Goal: Task Accomplishment & Management: Manage account settings

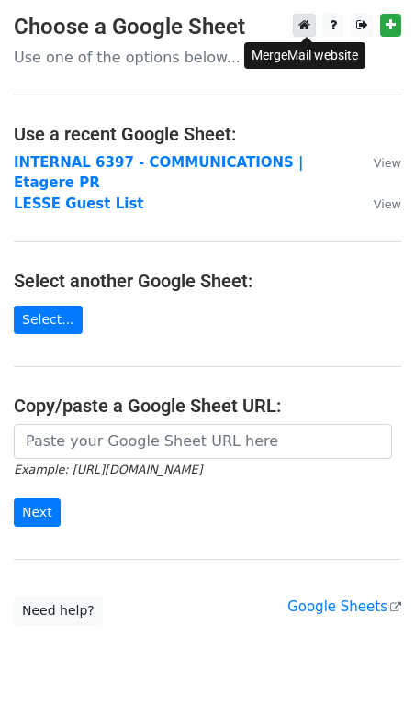
click at [310, 25] on icon at bounding box center [304, 24] width 12 height 13
click at [309, 27] on icon at bounding box center [304, 24] width 12 height 13
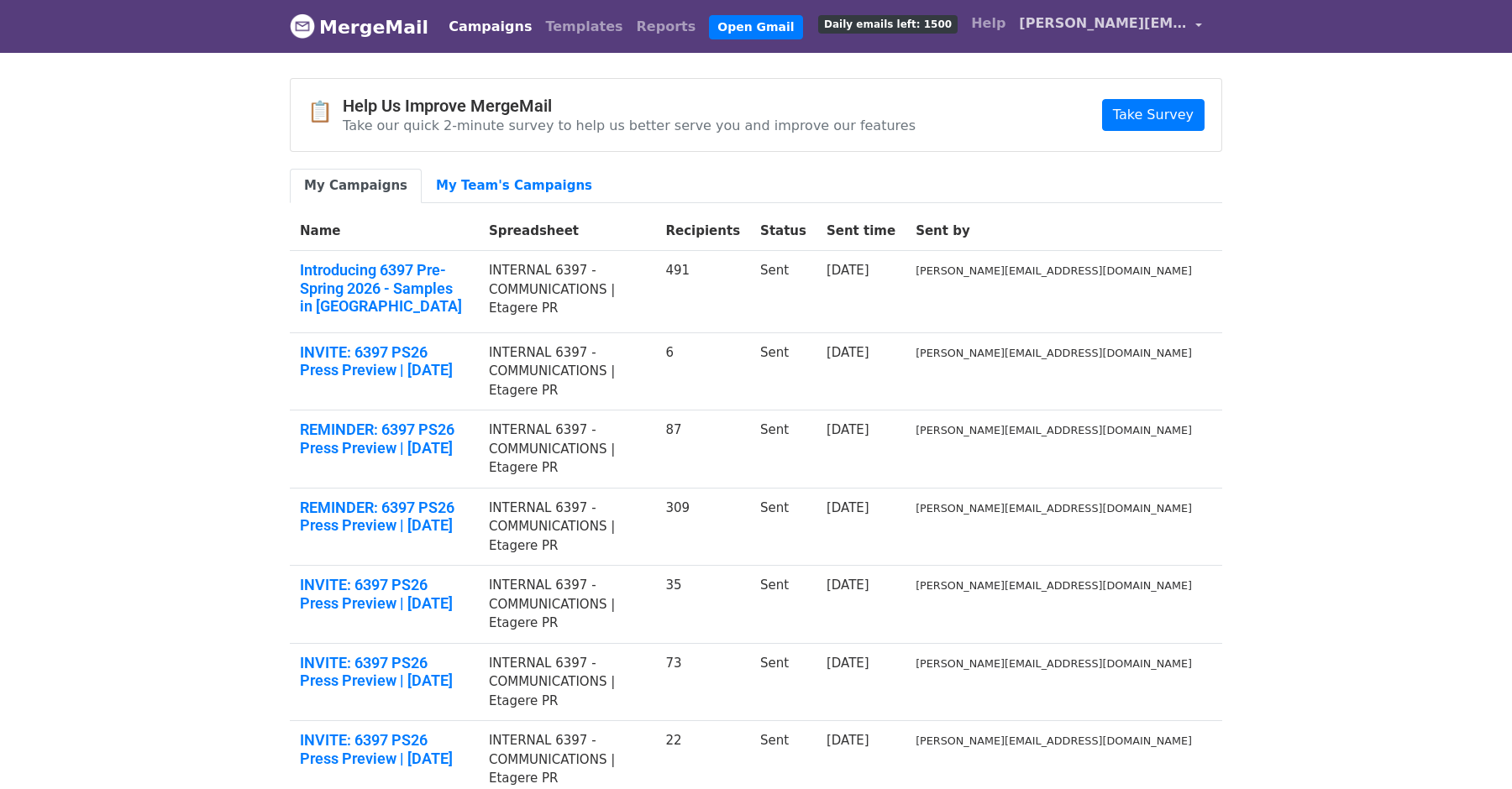
click at [1179, 27] on span "filip@etagere-pr.com" at bounding box center [1103, 24] width 168 height 20
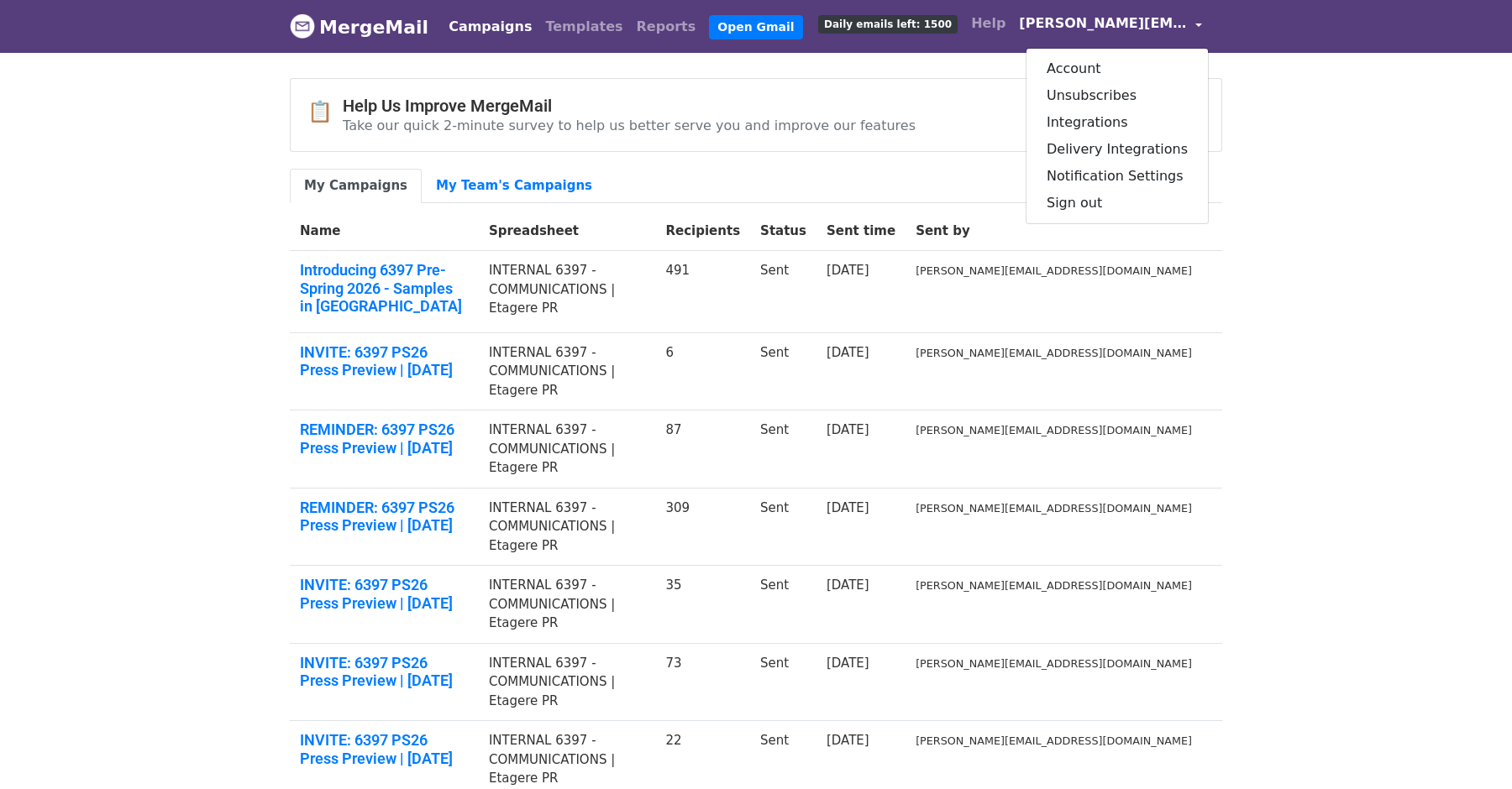
click at [1189, 21] on link "[PERSON_NAME][EMAIL_ADDRESS][DOMAIN_NAME]" at bounding box center [1110, 26] width 197 height 39
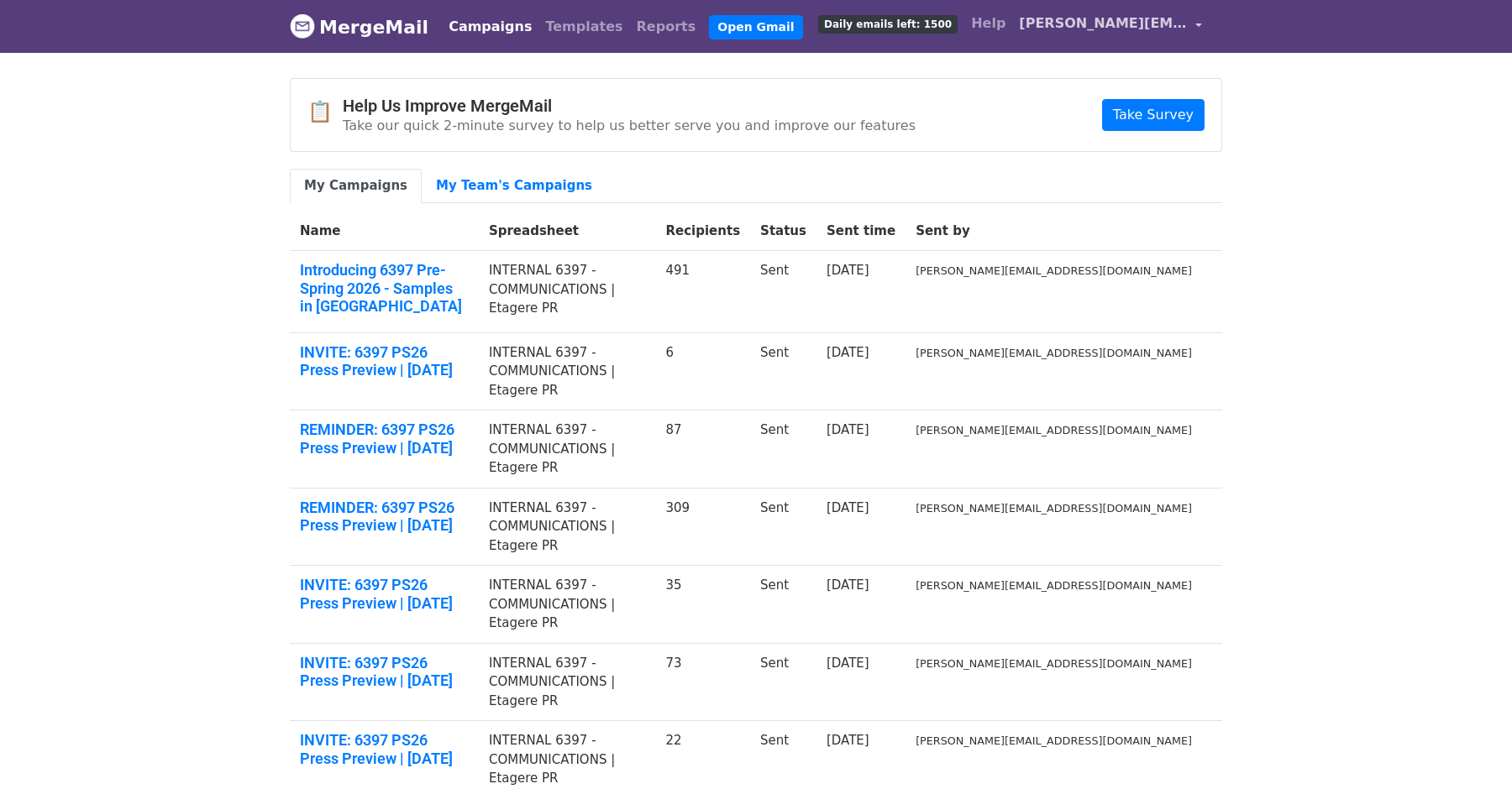
click at [1192, 21] on link "[PERSON_NAME][EMAIL_ADDRESS][DOMAIN_NAME]" at bounding box center [1110, 26] width 197 height 39
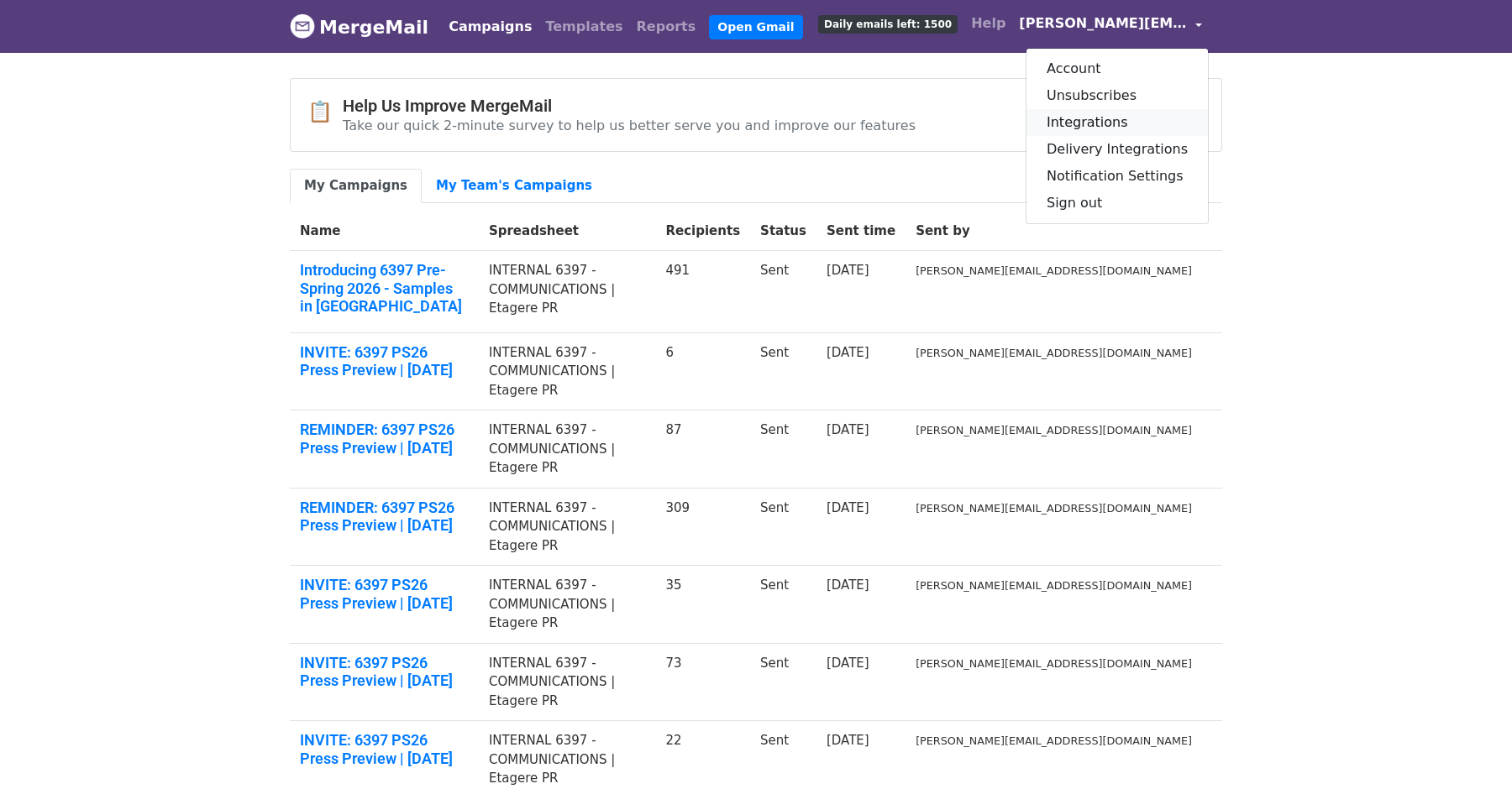
click at [1128, 123] on link "Integrations" at bounding box center [1117, 122] width 181 height 27
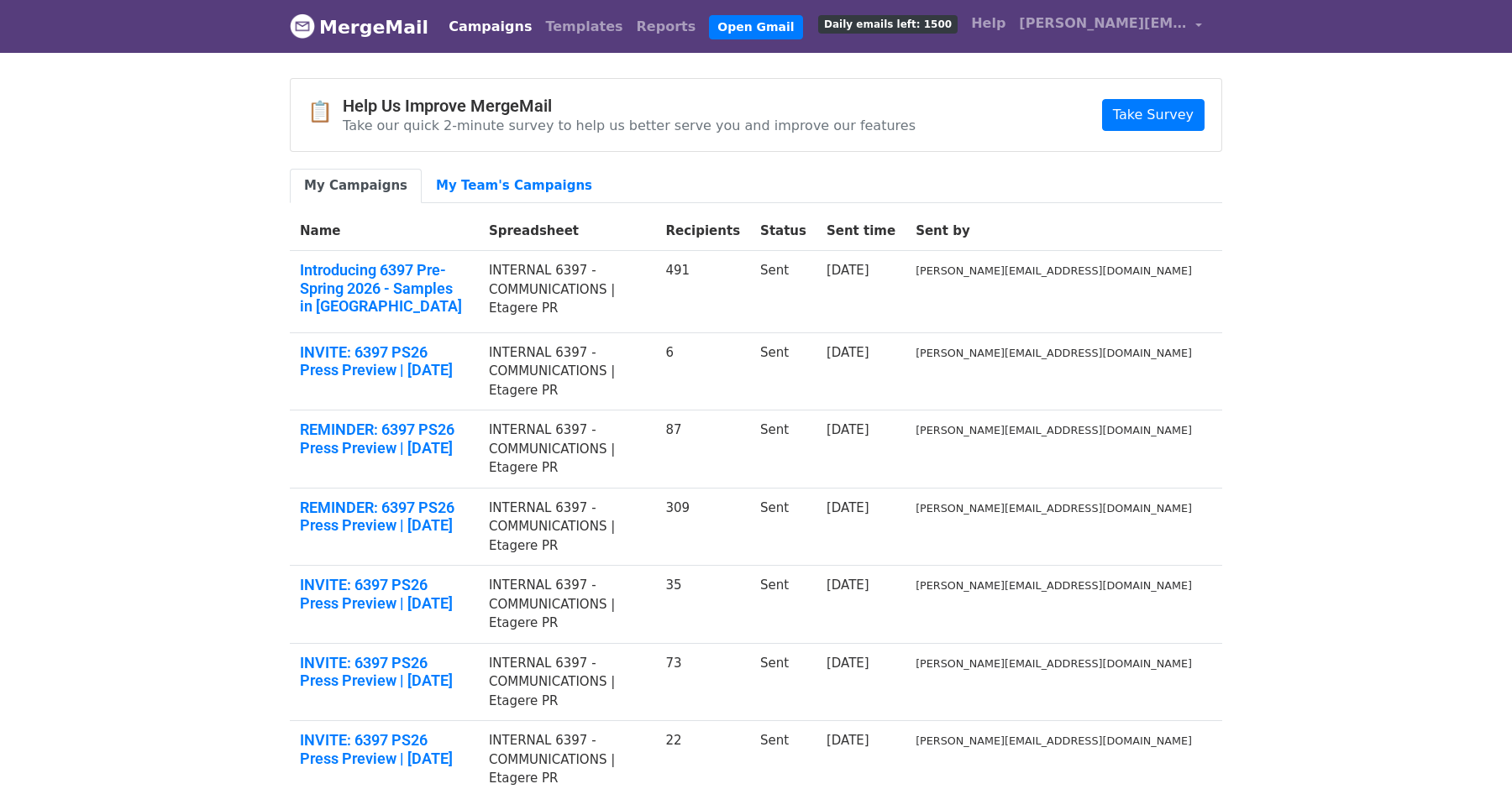
click at [1297, 133] on body "MergeMail Campaigns Templates Reports Open Gmail Daily emails left: 1500 Help f…" at bounding box center [756, 567] width 1512 height 1134
click at [1189, 23] on link "[PERSON_NAME][EMAIL_ADDRESS][DOMAIN_NAME]" at bounding box center [1110, 26] width 197 height 39
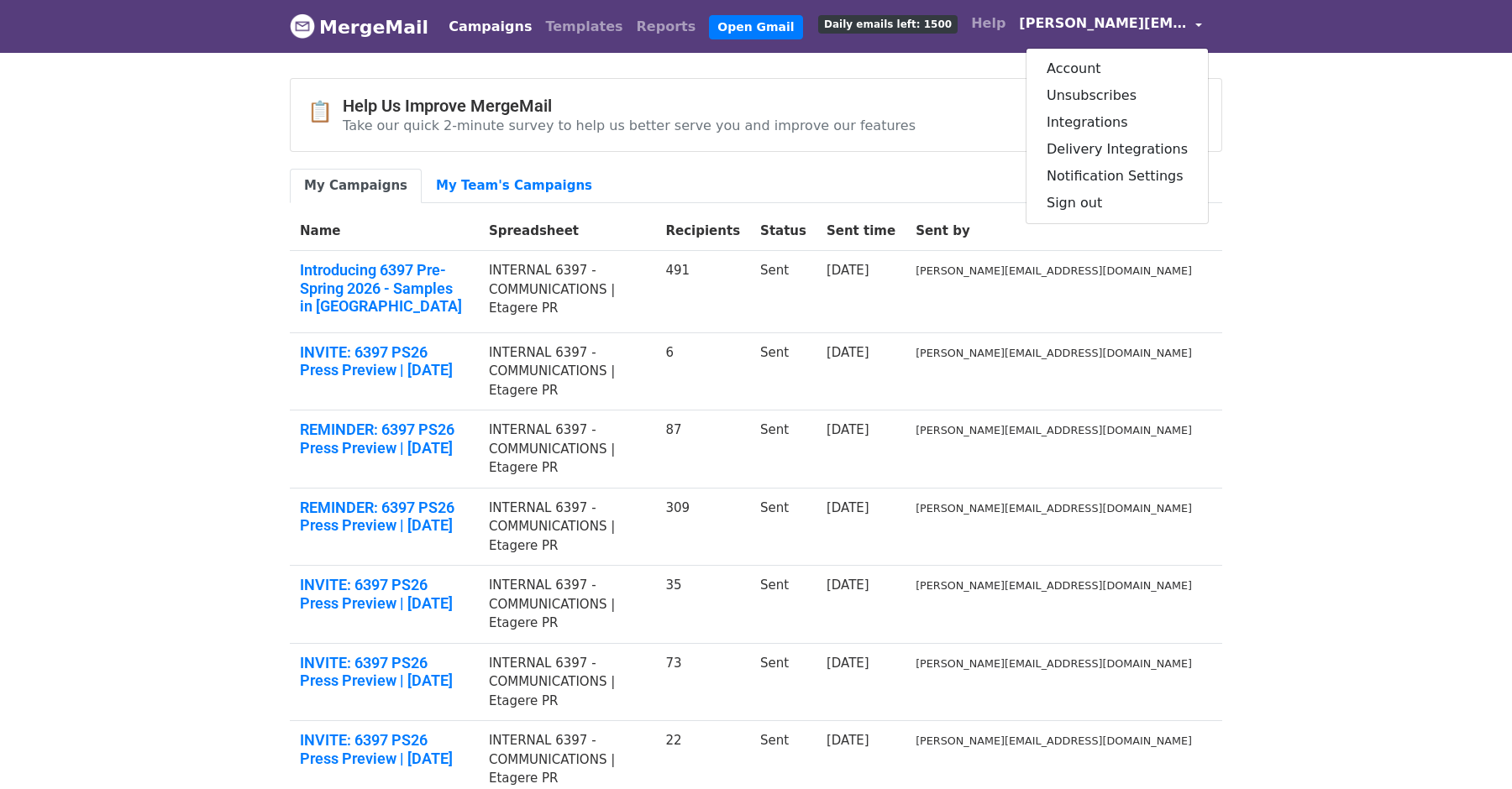
click at [1280, 116] on body "MergeMail Campaigns Templates Reports Open Gmail Daily emails left: 1500 Help f…" at bounding box center [756, 567] width 1512 height 1134
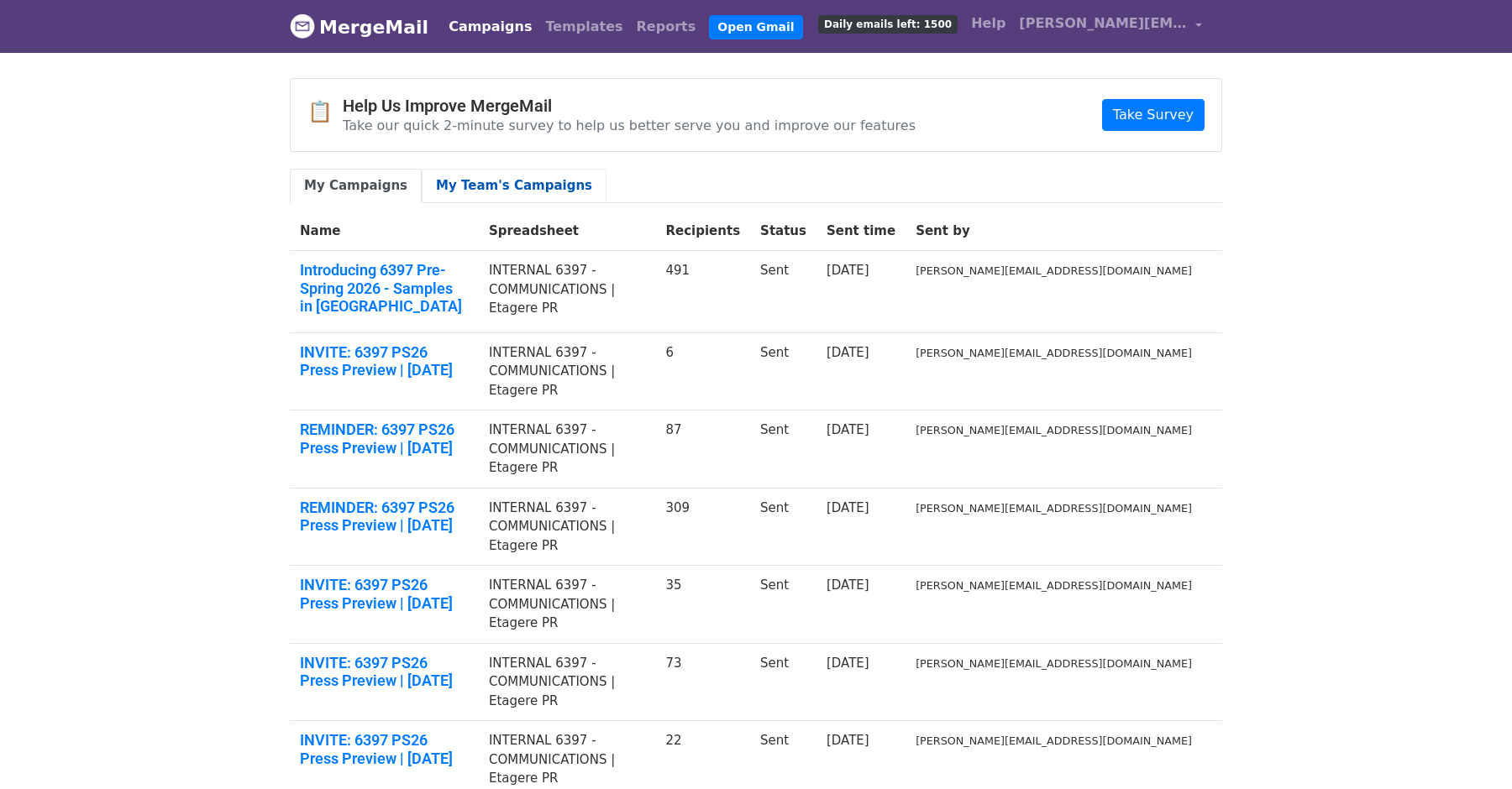
click at [469, 174] on link "My Team's Campaigns" at bounding box center [514, 187] width 185 height 35
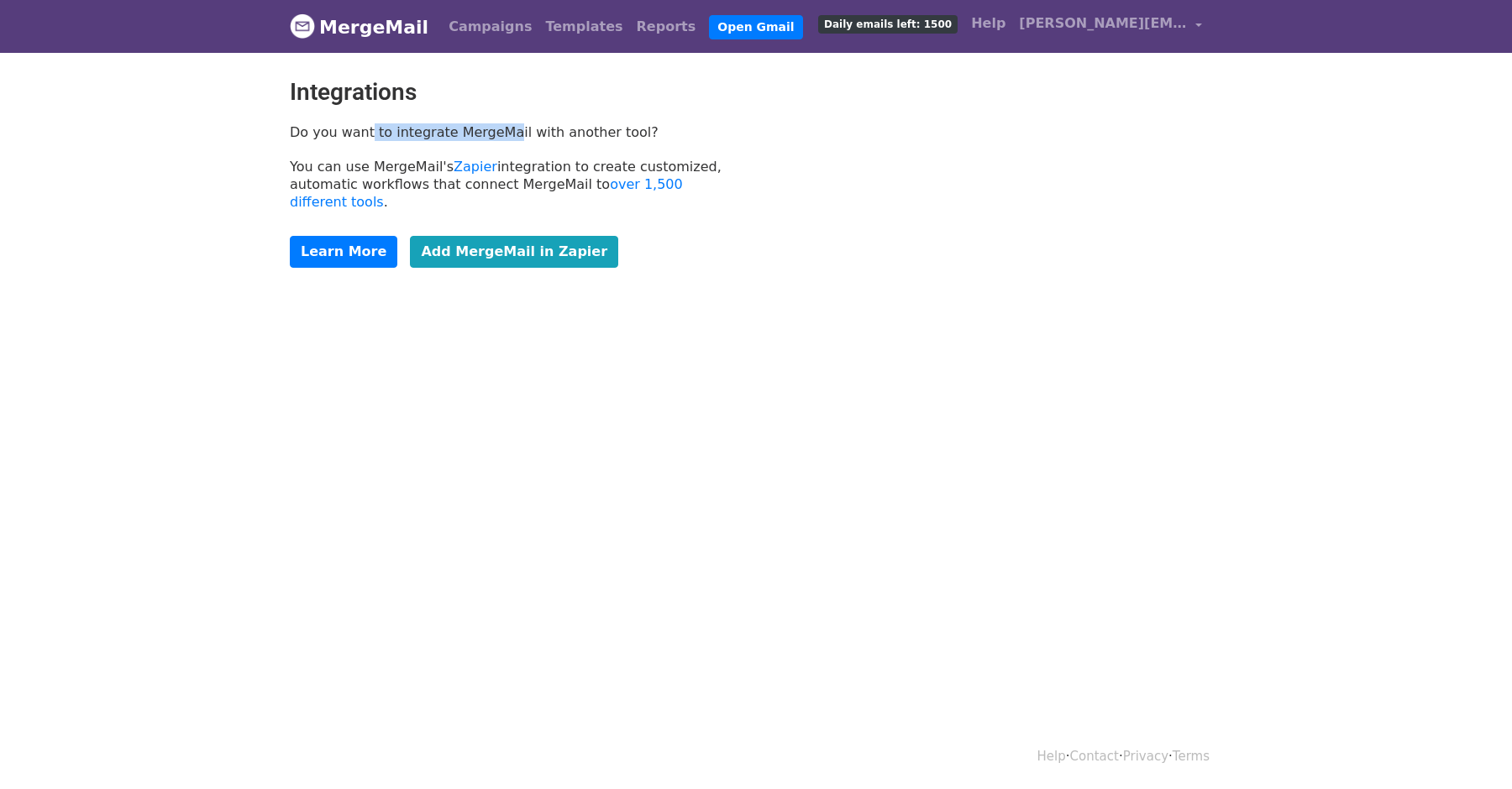
drag, startPoint x: 374, startPoint y: 130, endPoint x: 563, endPoint y: 123, distance: 189.1
click at [551, 123] on p "Do you want to integrate MergeMail with another tool?" at bounding box center [517, 132] width 454 height 17
click at [563, 123] on p "Do you want to integrate MergeMail with another tool?" at bounding box center [517, 132] width 454 height 17
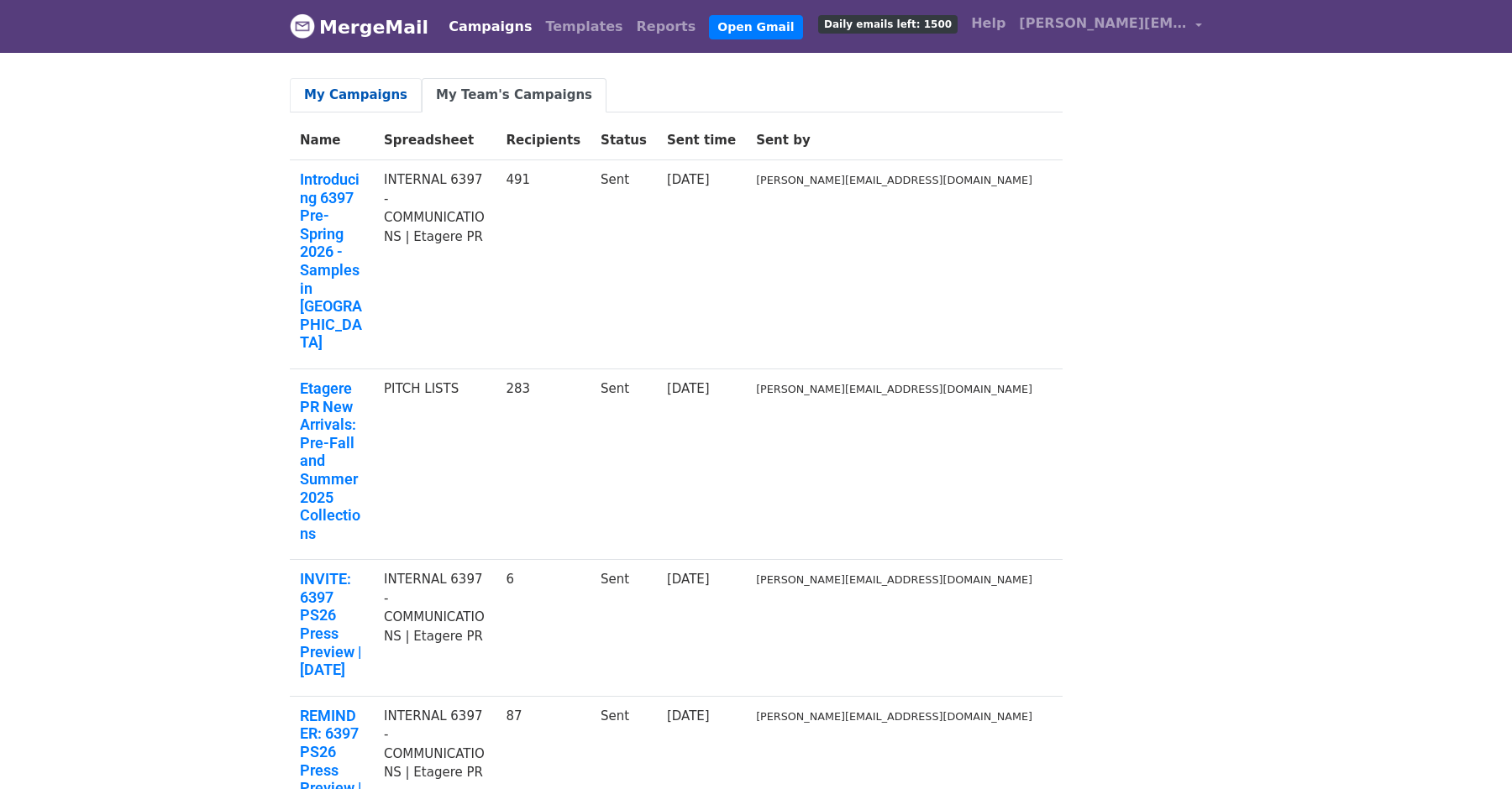
click at [358, 98] on link "My Campaigns" at bounding box center [356, 95] width 132 height 35
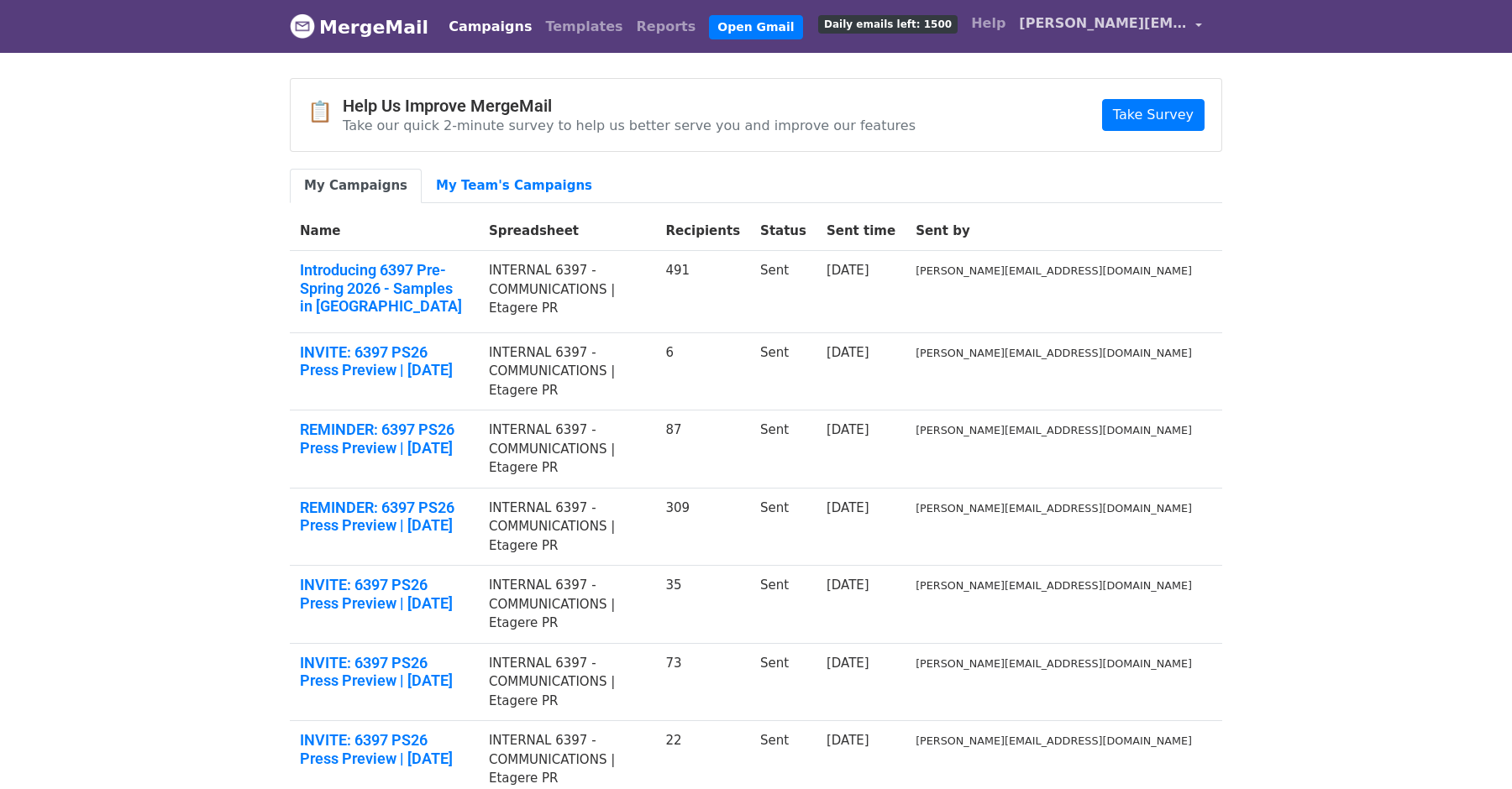
click at [1207, 27] on link "[PERSON_NAME][EMAIL_ADDRESS][DOMAIN_NAME]" at bounding box center [1110, 26] width 197 height 39
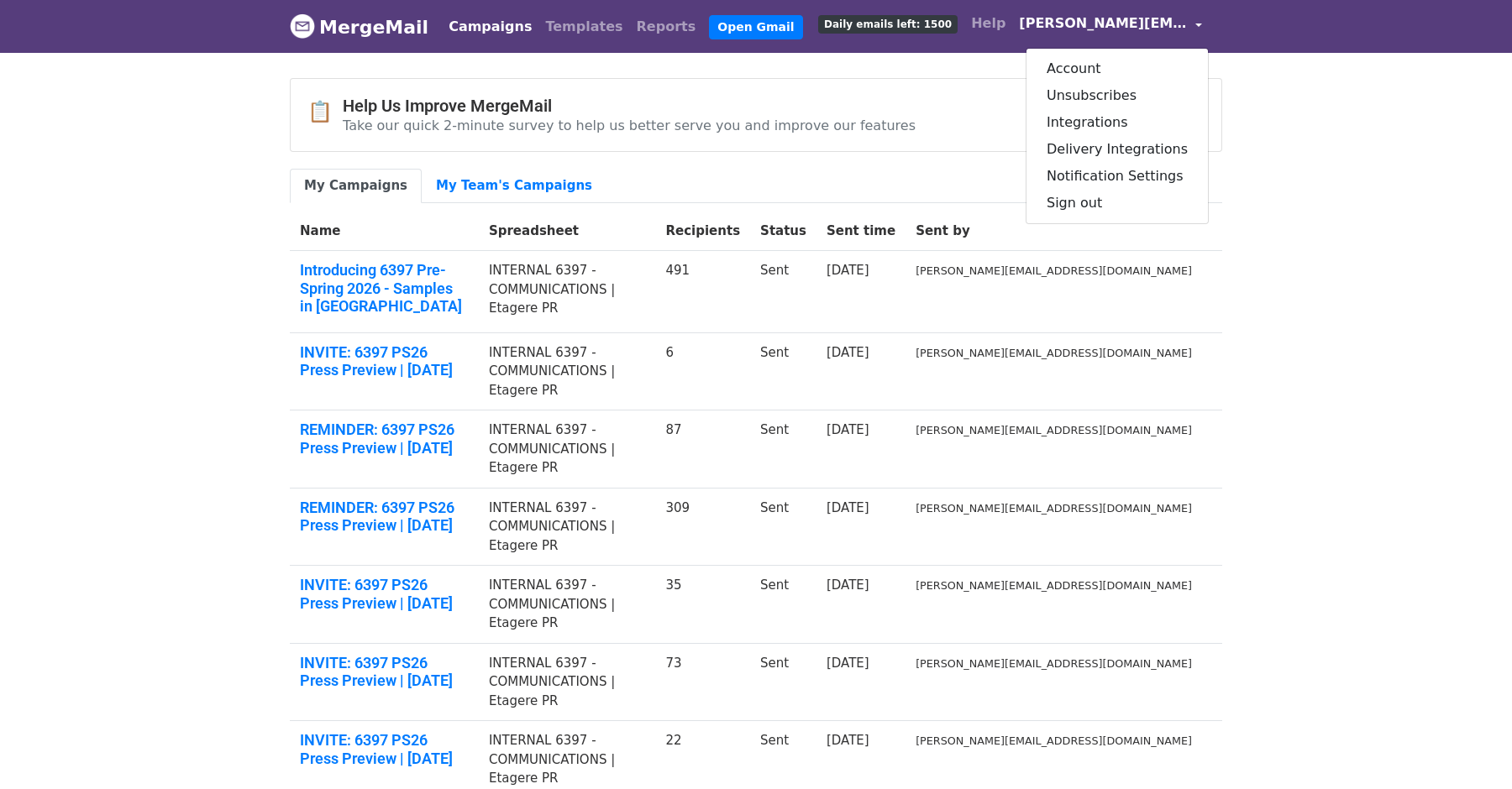
click at [1276, 80] on body "MergeMail Campaigns Templates Reports Open Gmail Daily emails left: 1500 Help […" at bounding box center [756, 567] width 1512 height 1134
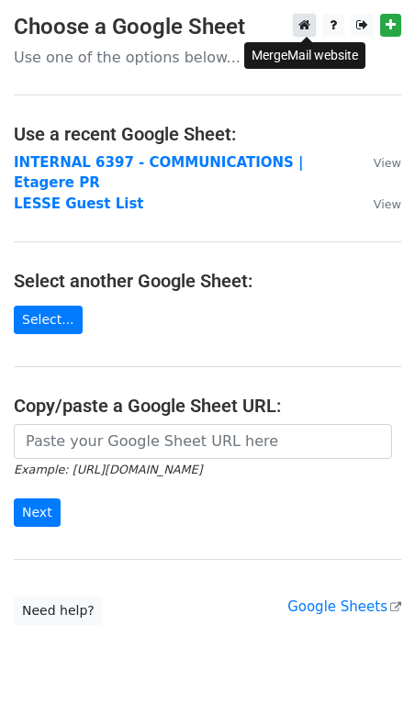
click at [304, 27] on icon at bounding box center [304, 24] width 12 height 13
click at [308, 30] on icon at bounding box center [304, 24] width 12 height 13
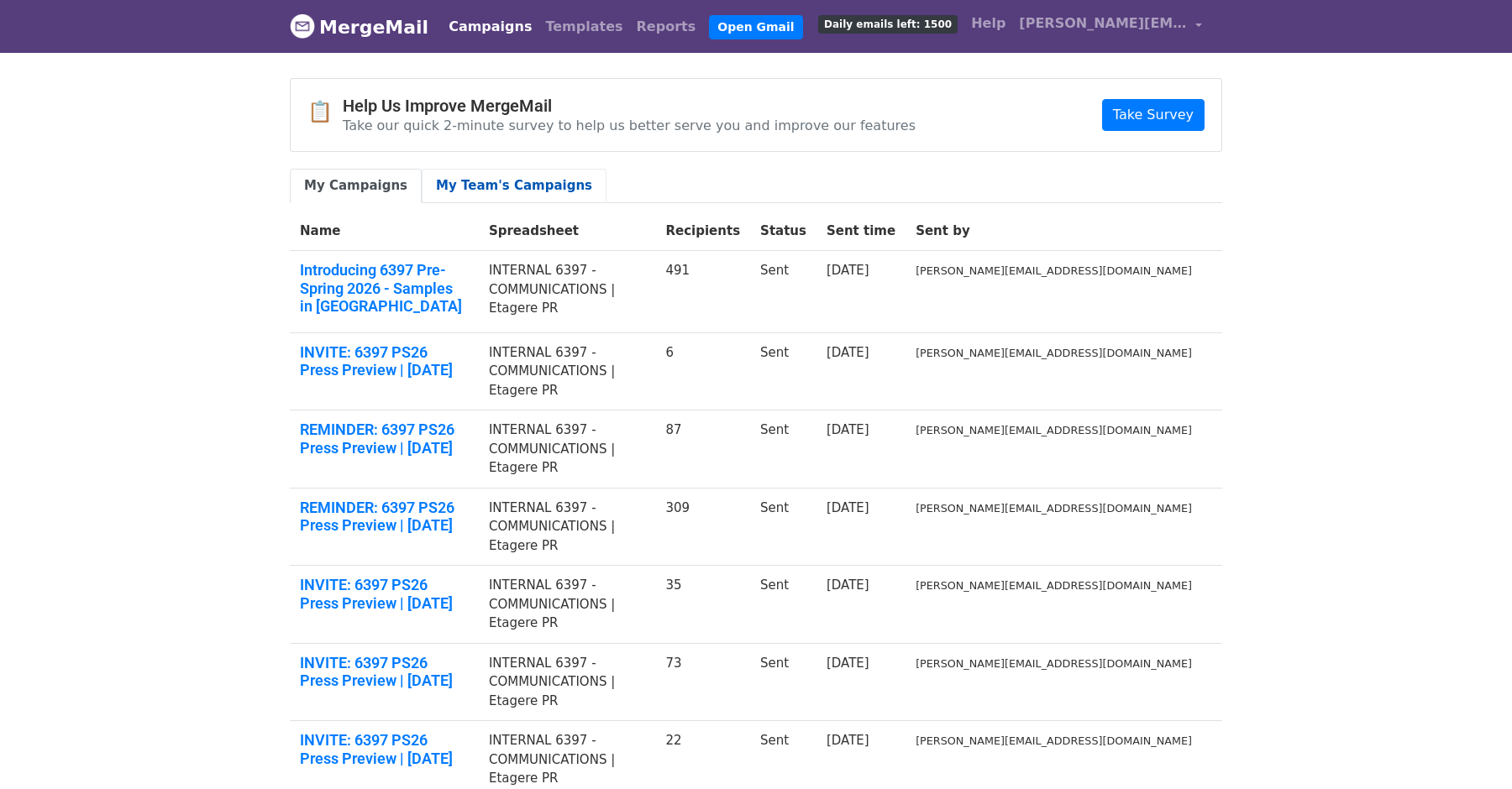
click at [477, 174] on link "My Team's Campaigns" at bounding box center [514, 187] width 185 height 35
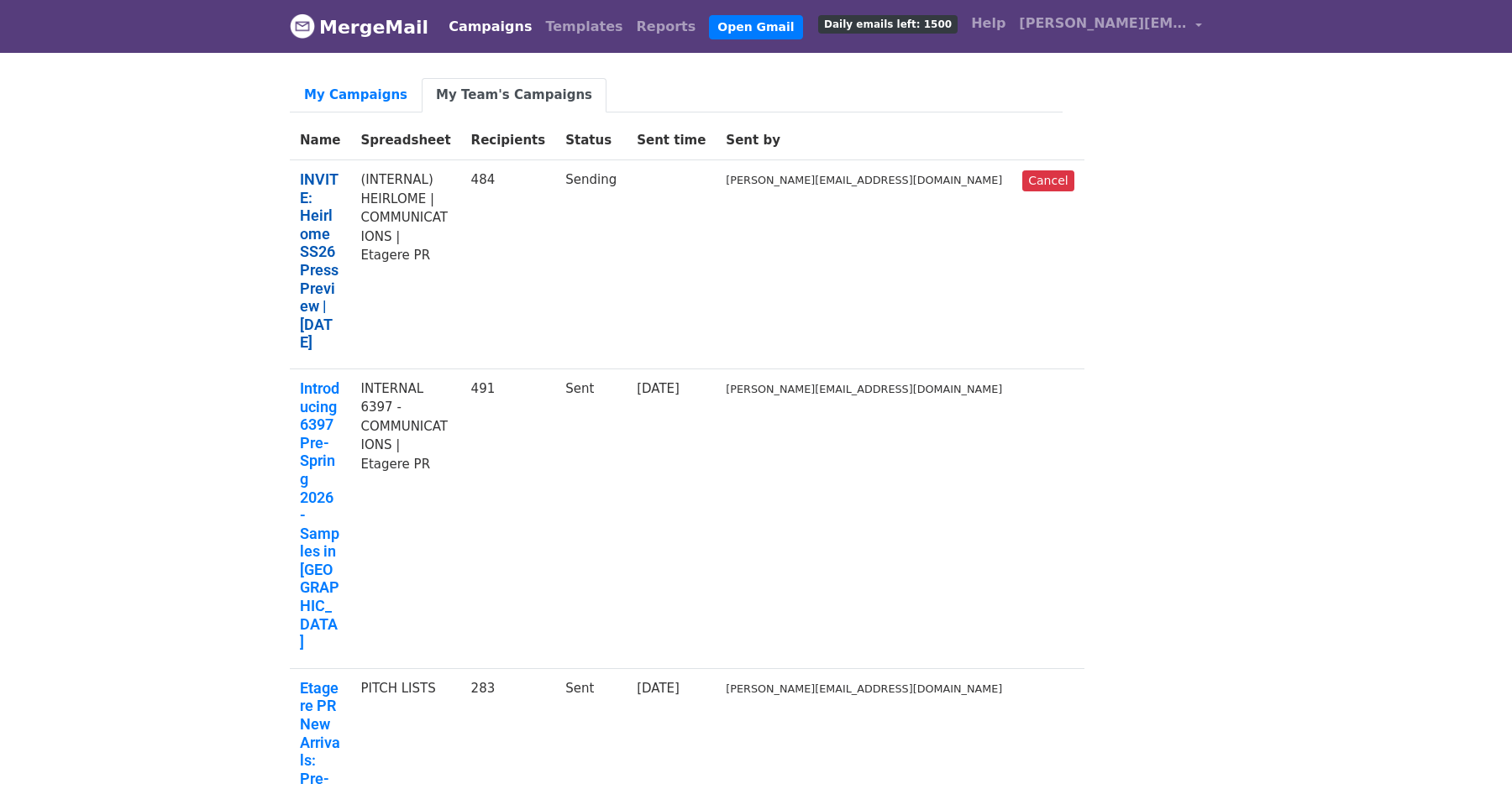
click at [340, 179] on link "INVITE: Heirlome SS26 Press Preview | Thursday, September 11th" at bounding box center [320, 261] width 40 height 181
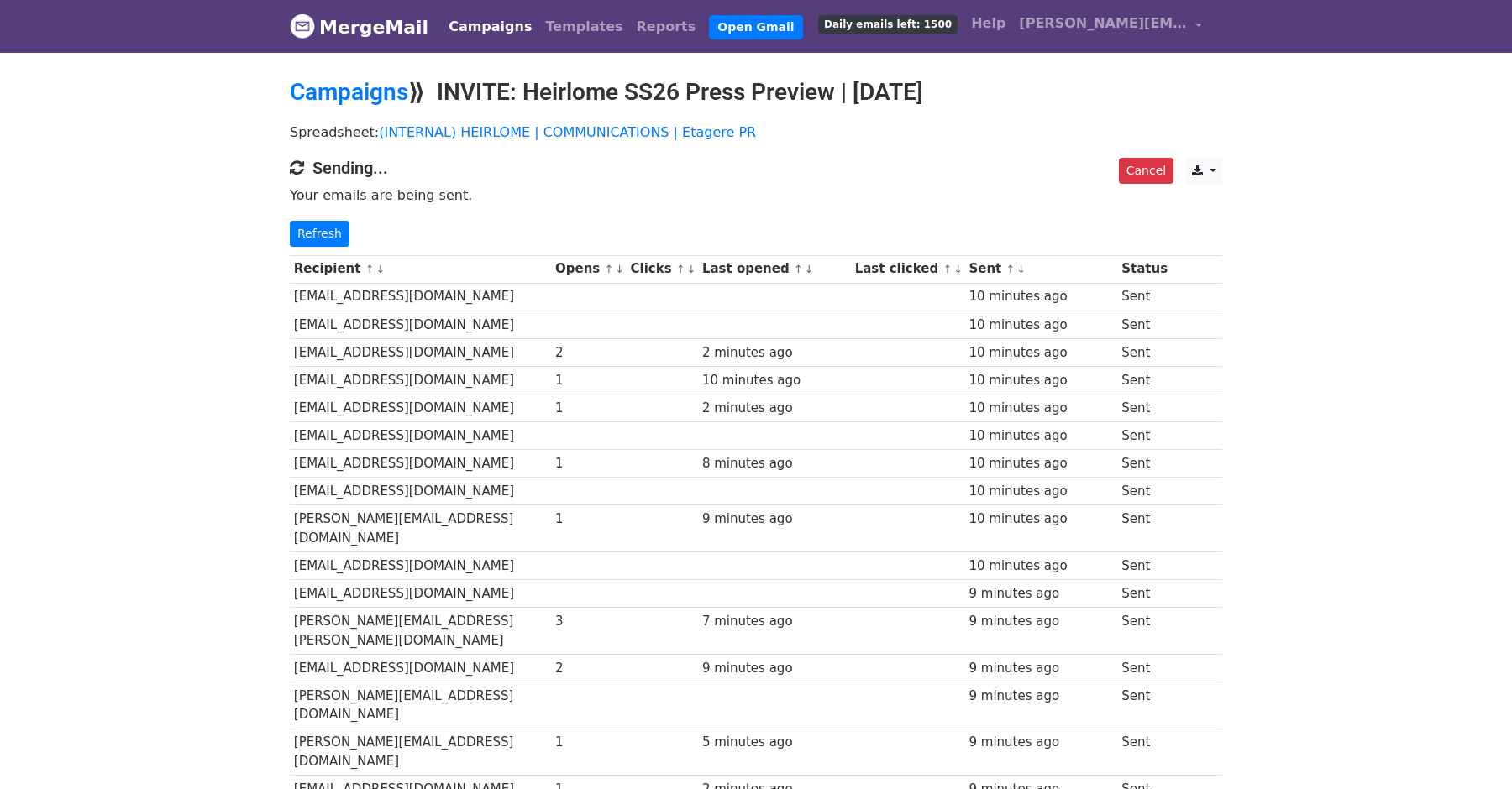
scroll to position [531, 0]
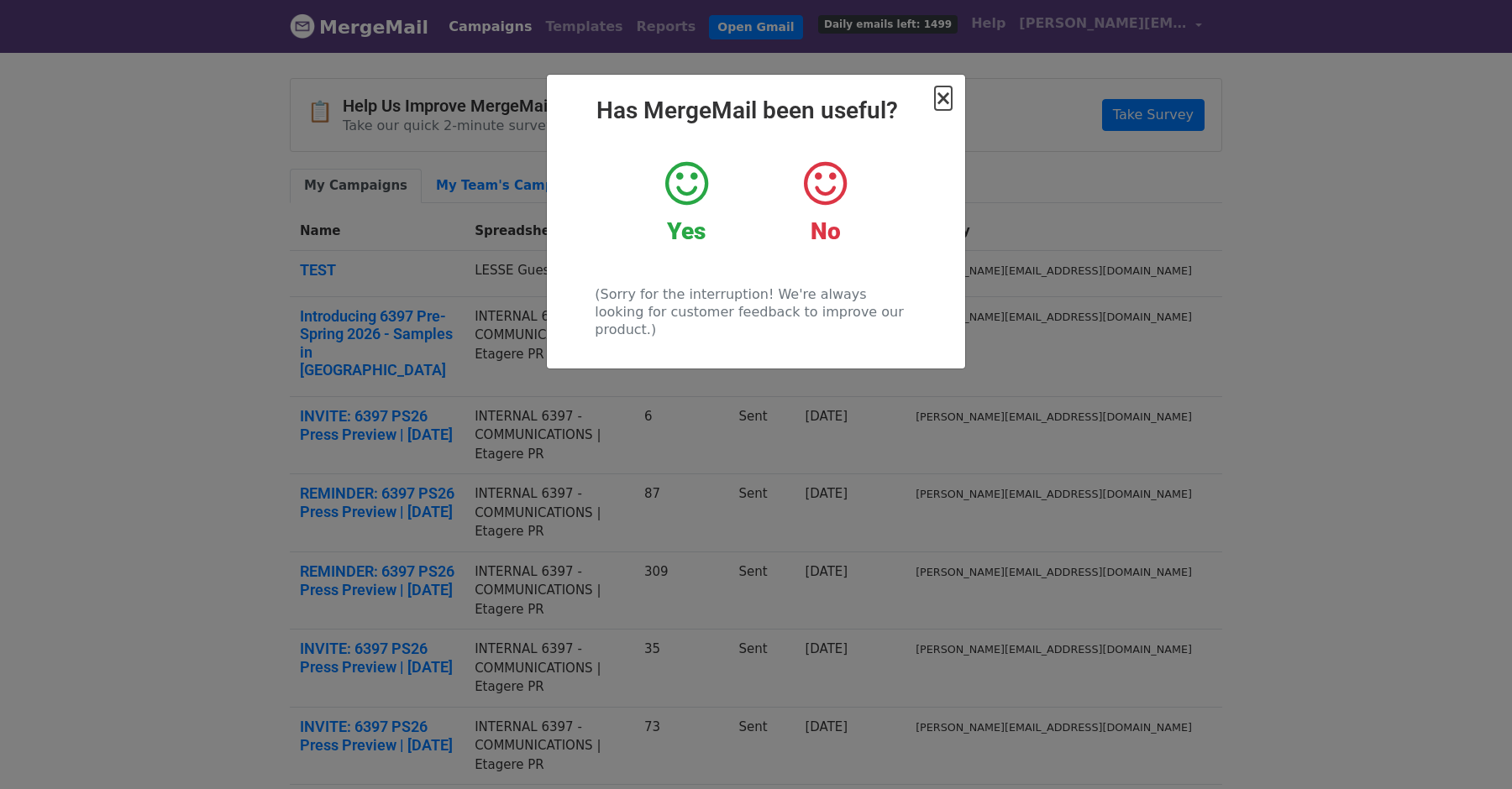
click at [941, 92] on span "×" at bounding box center [943, 99] width 16 height 24
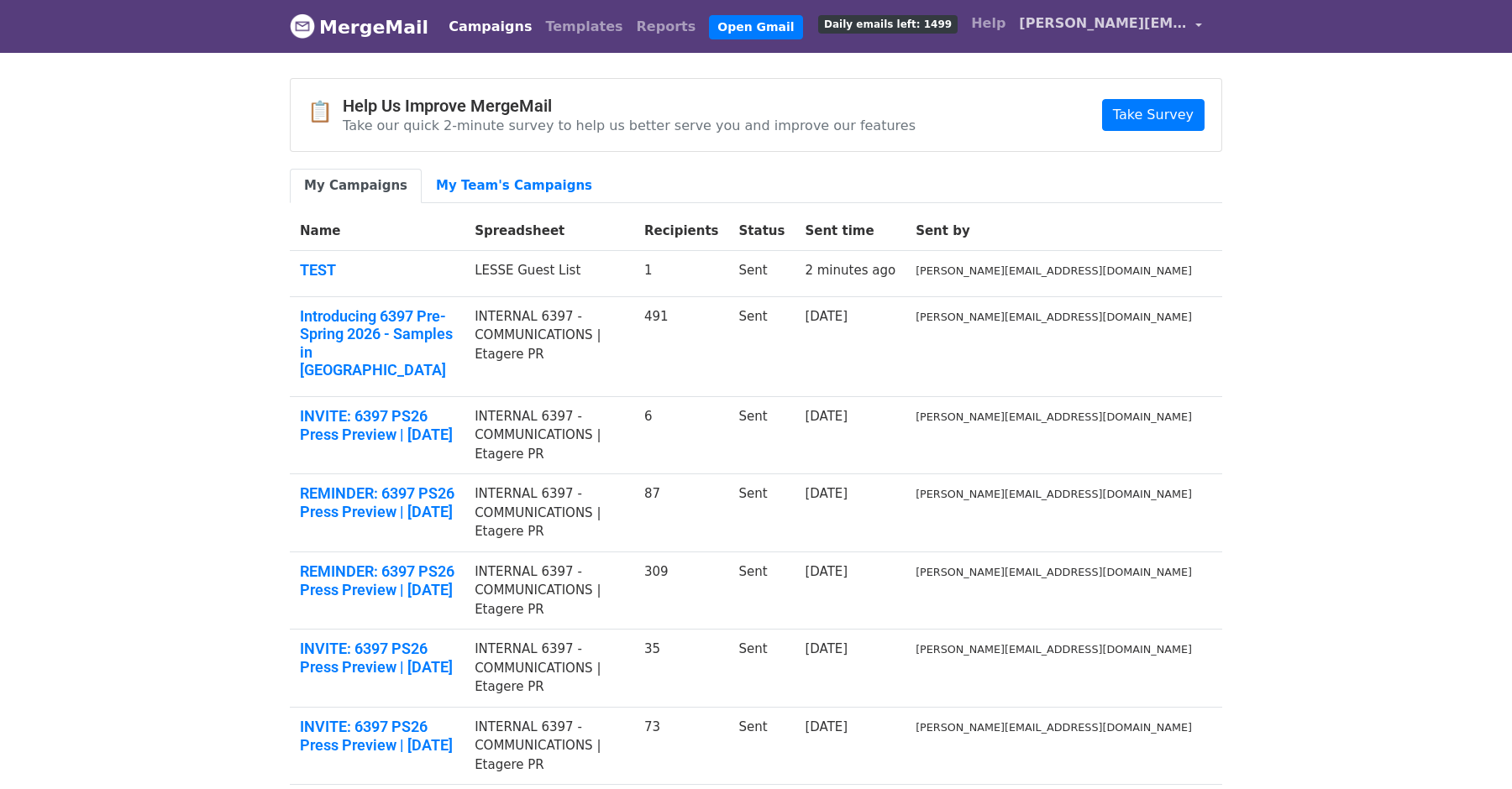
click at [1167, 25] on span "[PERSON_NAME][EMAIL_ADDRESS][DOMAIN_NAME]" at bounding box center [1103, 24] width 168 height 20
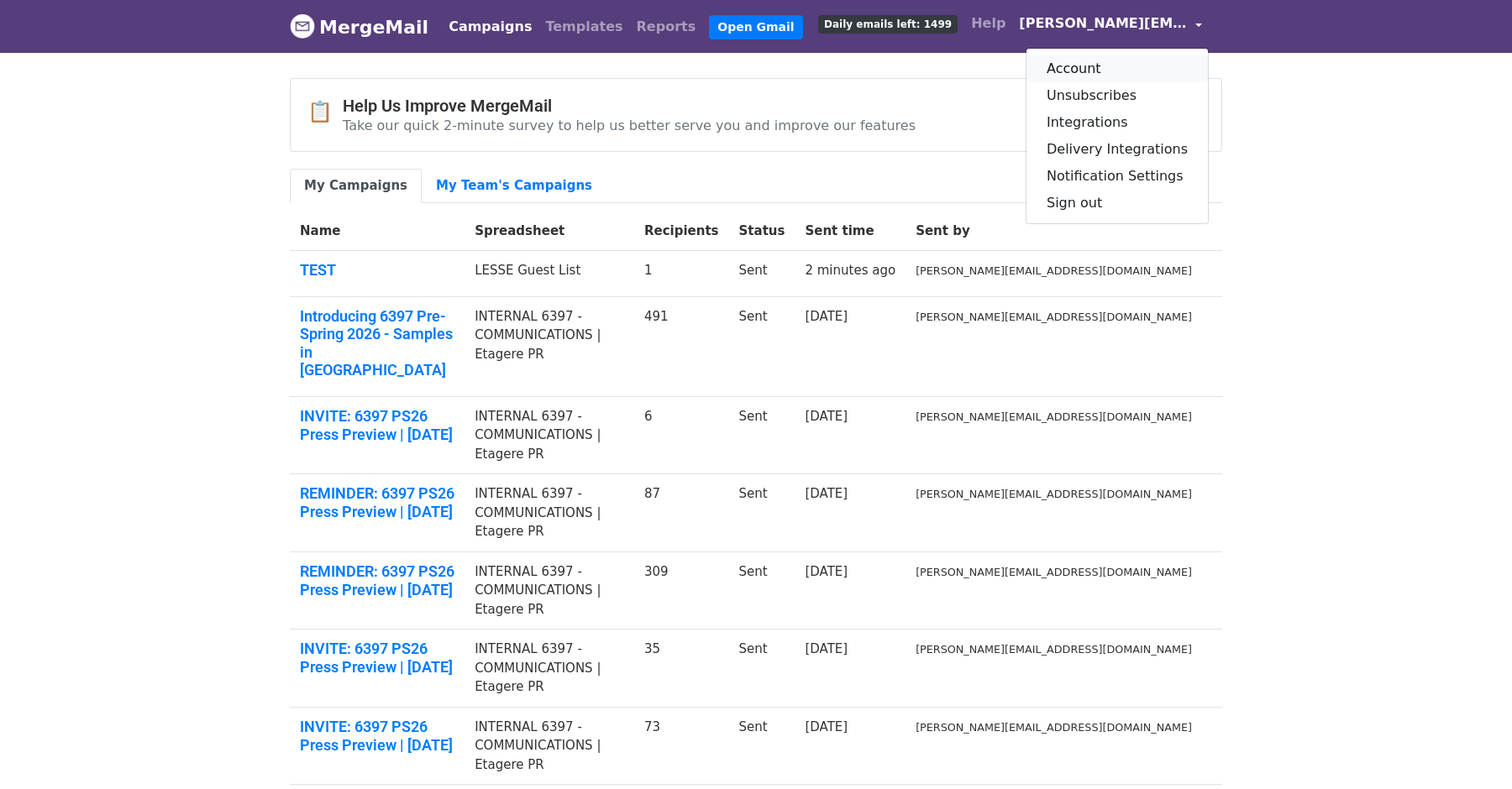
click at [1118, 73] on link "Account" at bounding box center [1117, 69] width 181 height 27
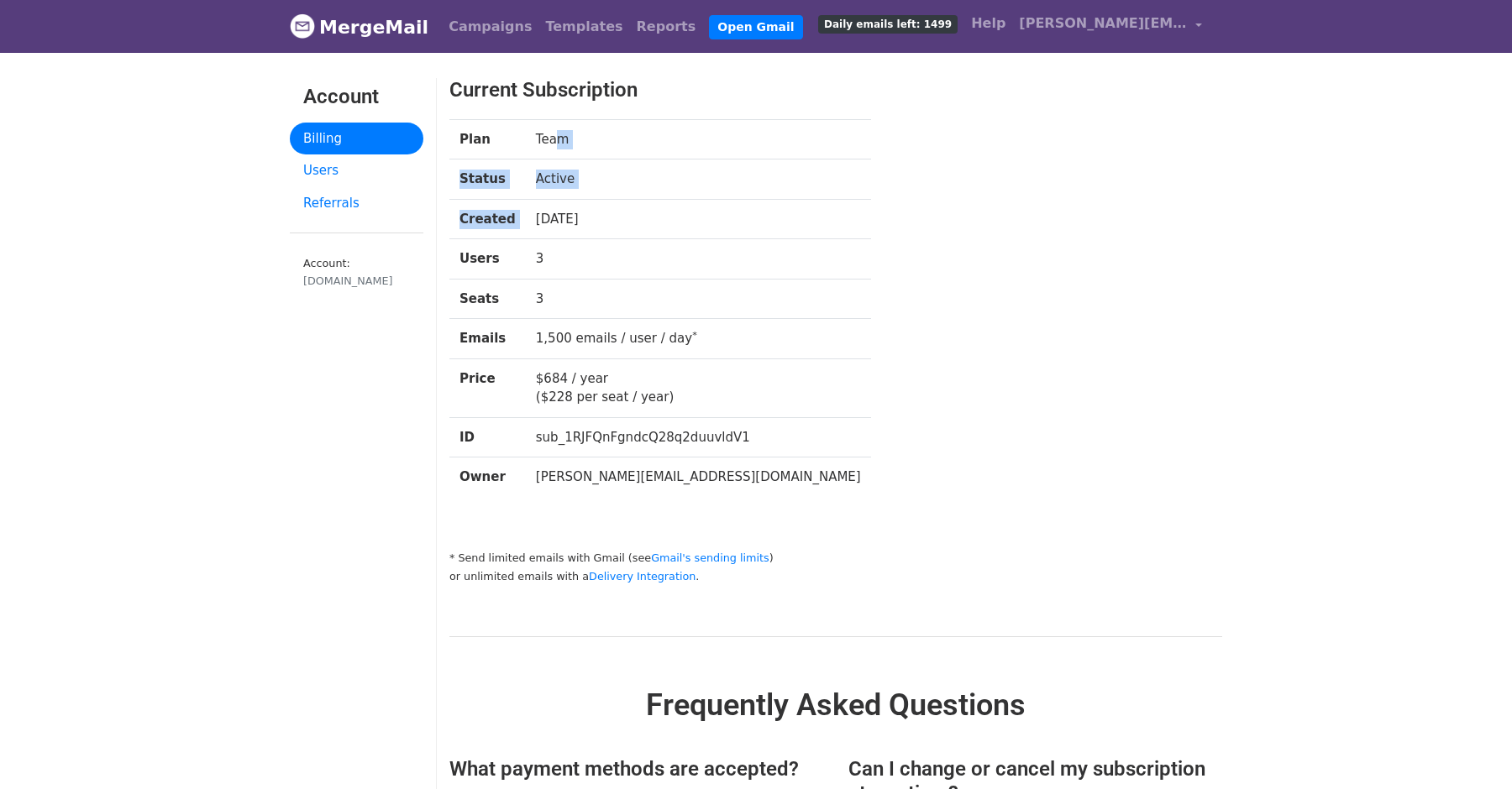
drag, startPoint x: 551, startPoint y: 131, endPoint x: 612, endPoint y: 208, distance: 98.2
click at [612, 208] on tbody "Plan Team Status Active Created [DATE] Users 3 Seats 3 Emails 1,500 emails / us…" at bounding box center [659, 307] width 422 height 378
click at [612, 208] on td "4 months ago" at bounding box center [698, 219] width 345 height 40
click at [343, 205] on link "Referrals" at bounding box center [357, 204] width 134 height 33
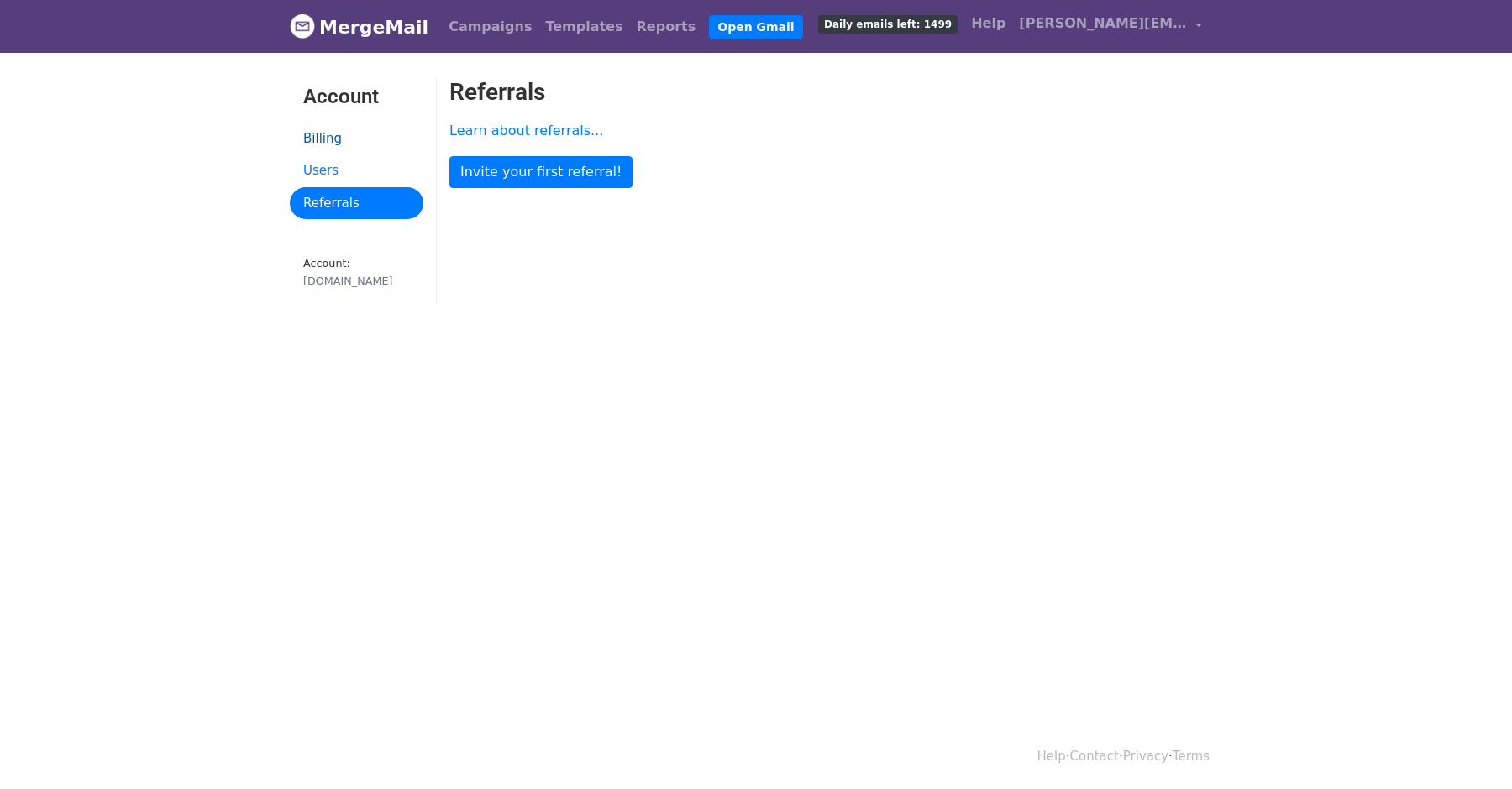
click at [343, 126] on link "Billing" at bounding box center [357, 139] width 134 height 33
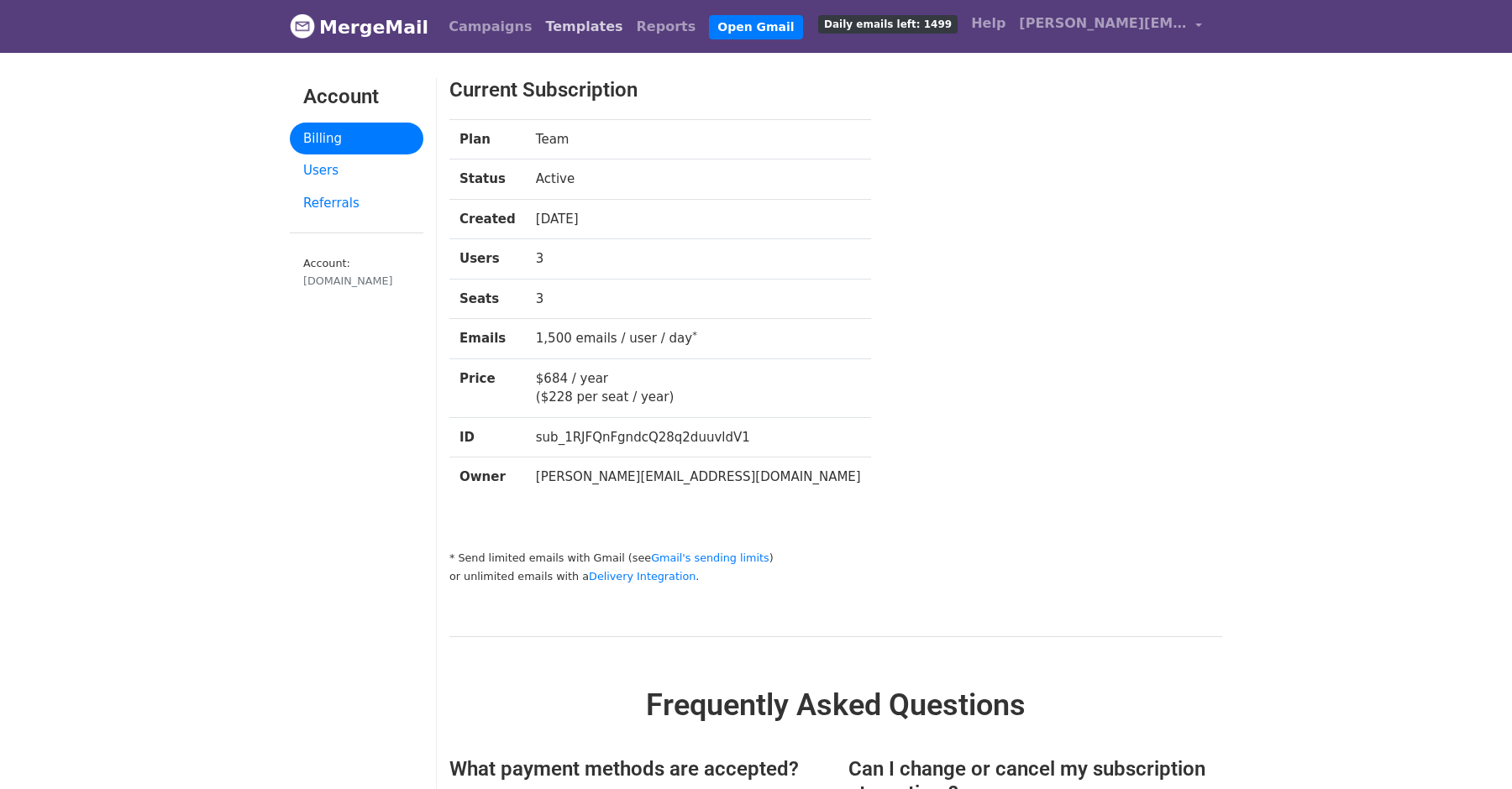
click at [571, 26] on link "Templates" at bounding box center [584, 27] width 91 height 34
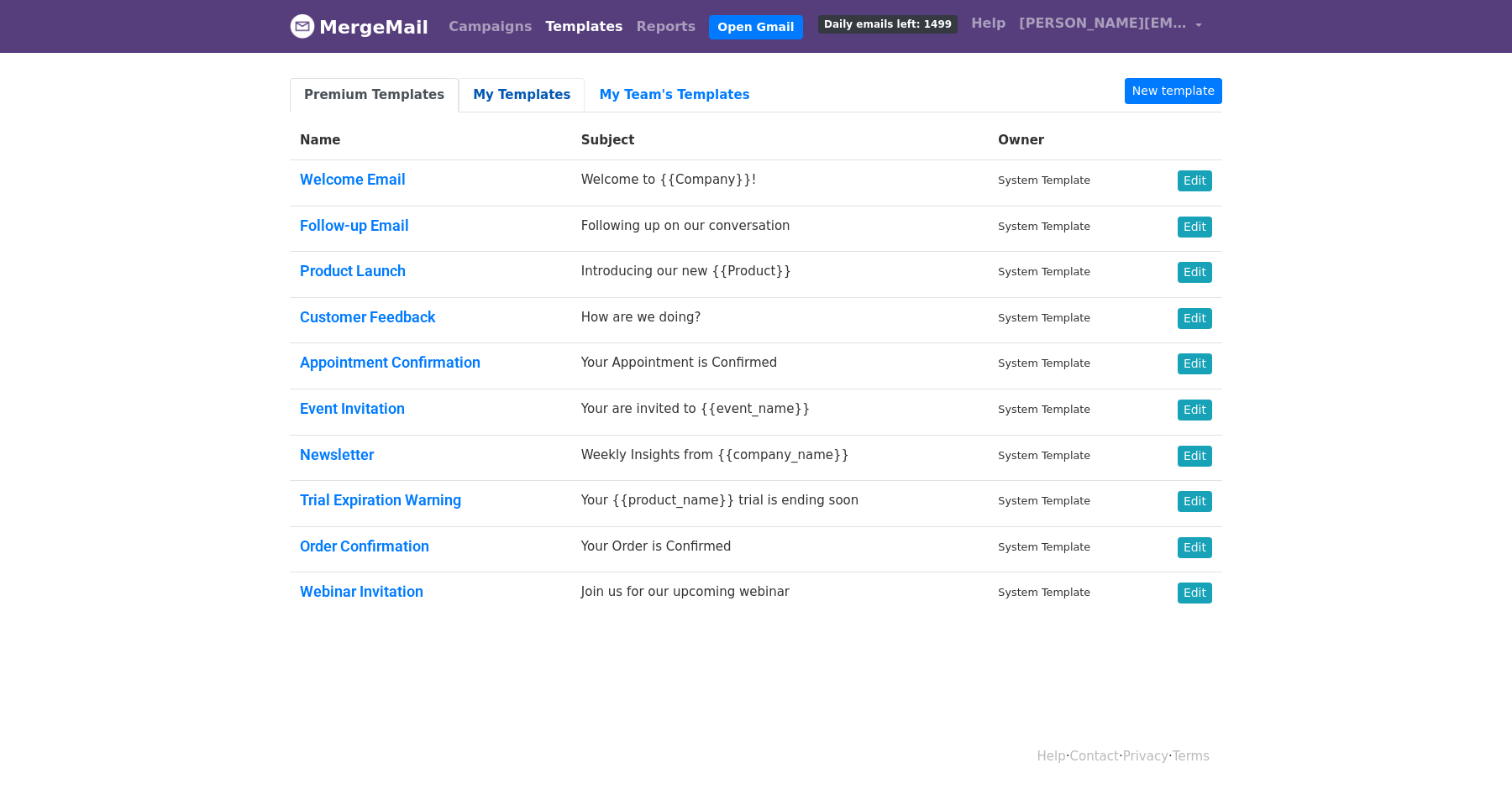
click at [500, 108] on link "My Templates" at bounding box center [521, 95] width 126 height 35
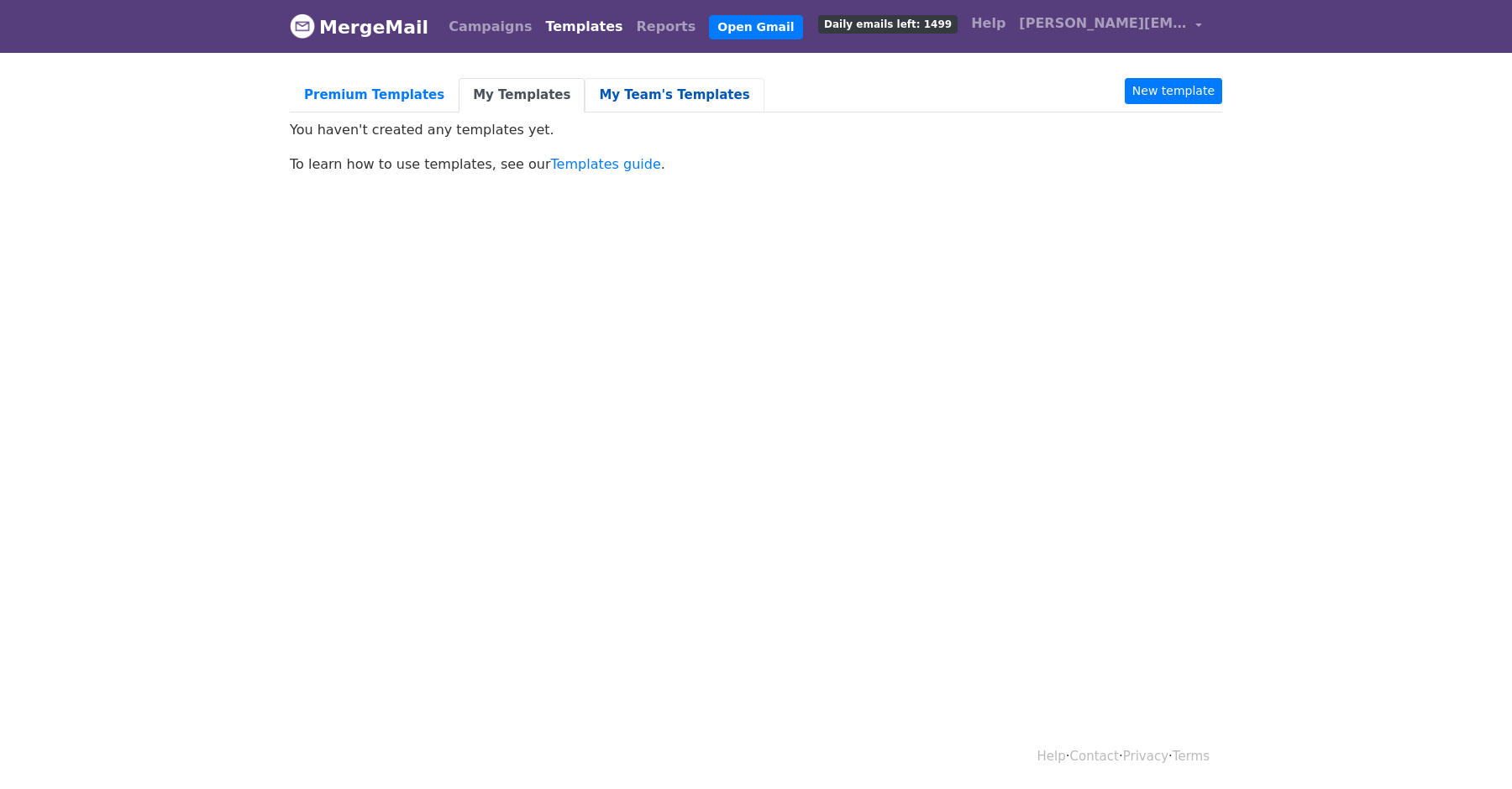
click at [603, 100] on link "My Team's Templates" at bounding box center [674, 95] width 179 height 35
click at [378, 82] on link "Premium Templates" at bounding box center [374, 95] width 169 height 35
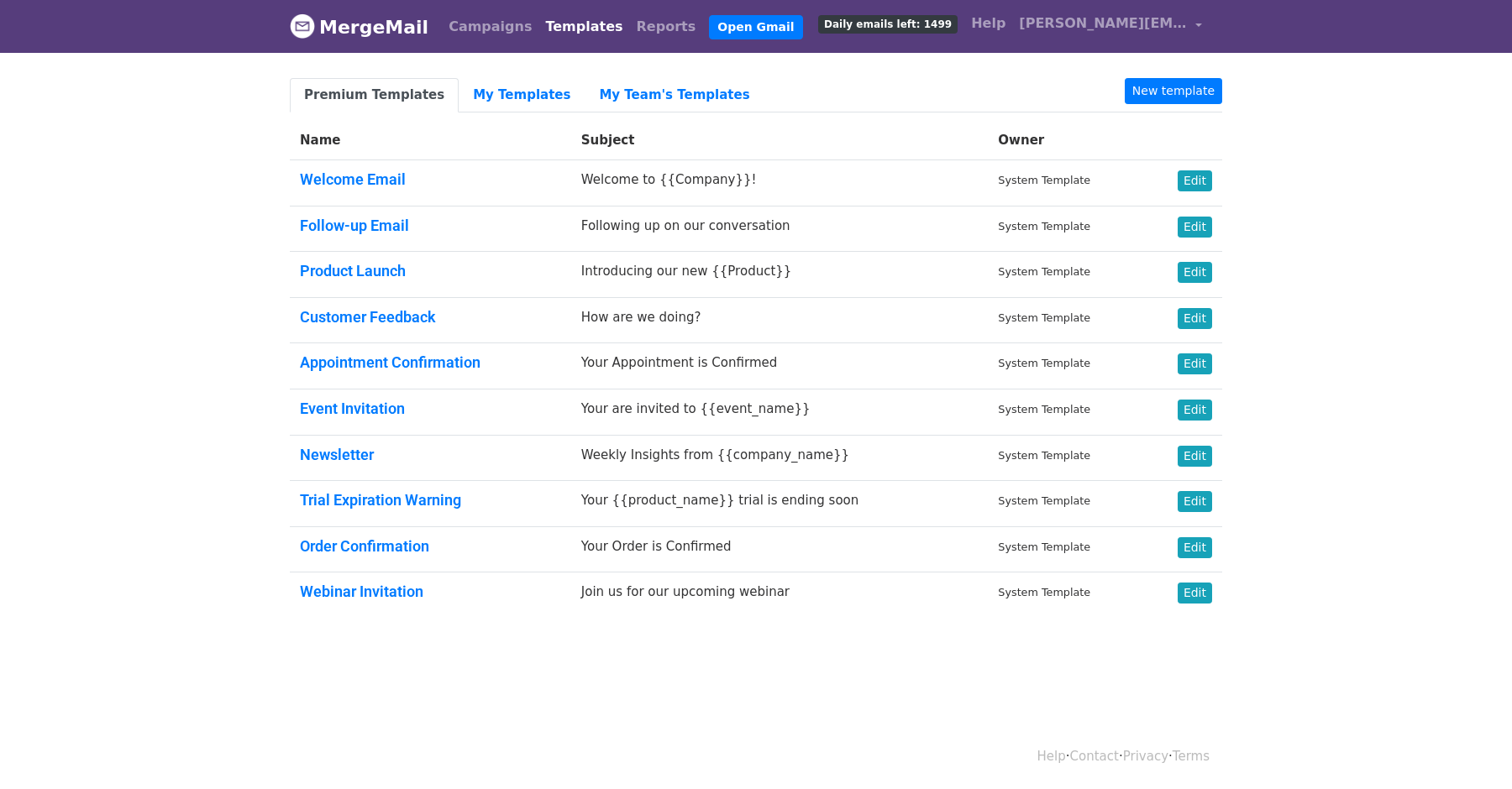
click at [478, 37] on link "Campaigns" at bounding box center [490, 27] width 97 height 34
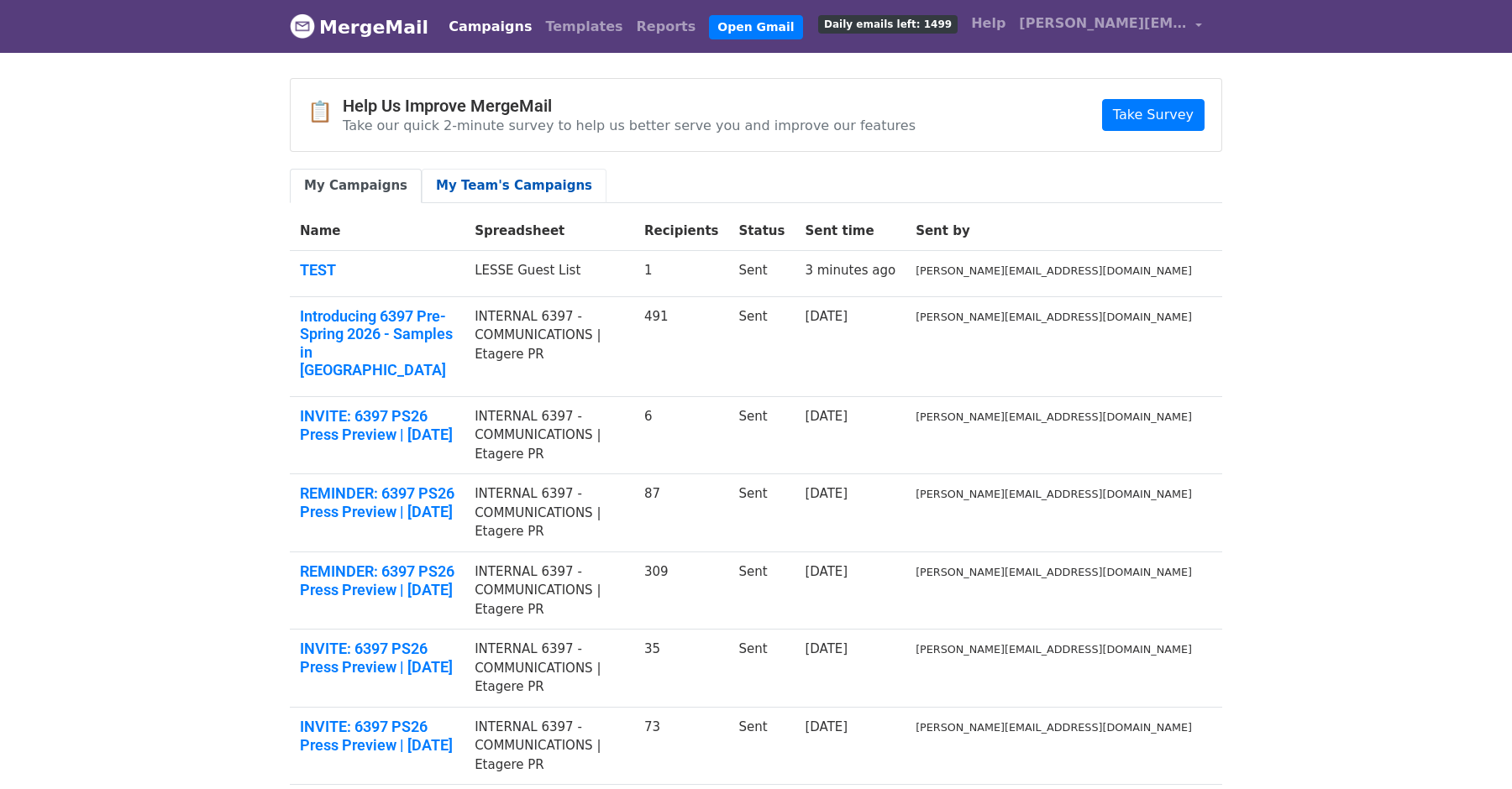
click at [503, 180] on link "My Team's Campaigns" at bounding box center [514, 187] width 185 height 35
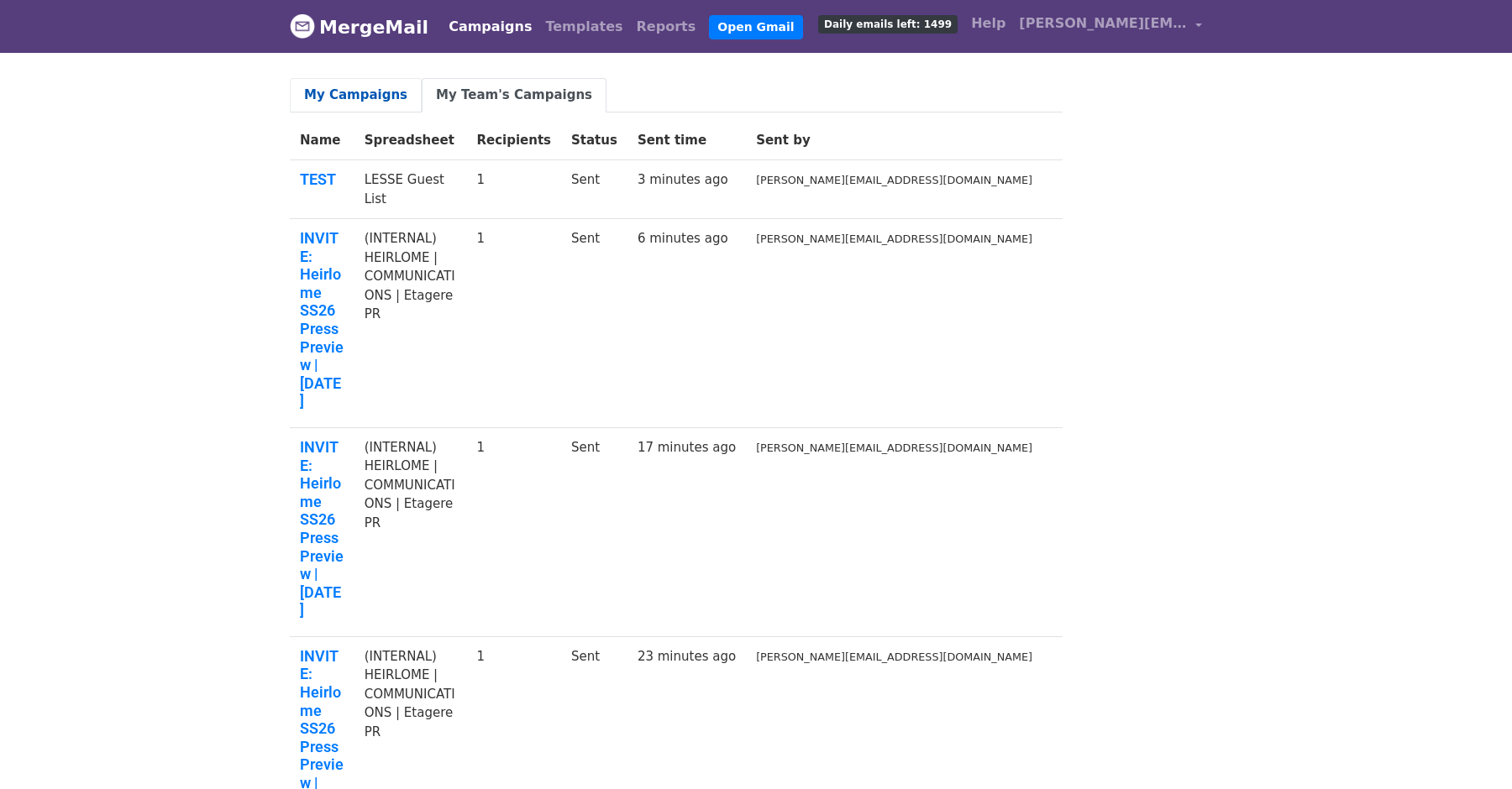
click at [363, 109] on link "My Campaigns" at bounding box center [356, 95] width 132 height 35
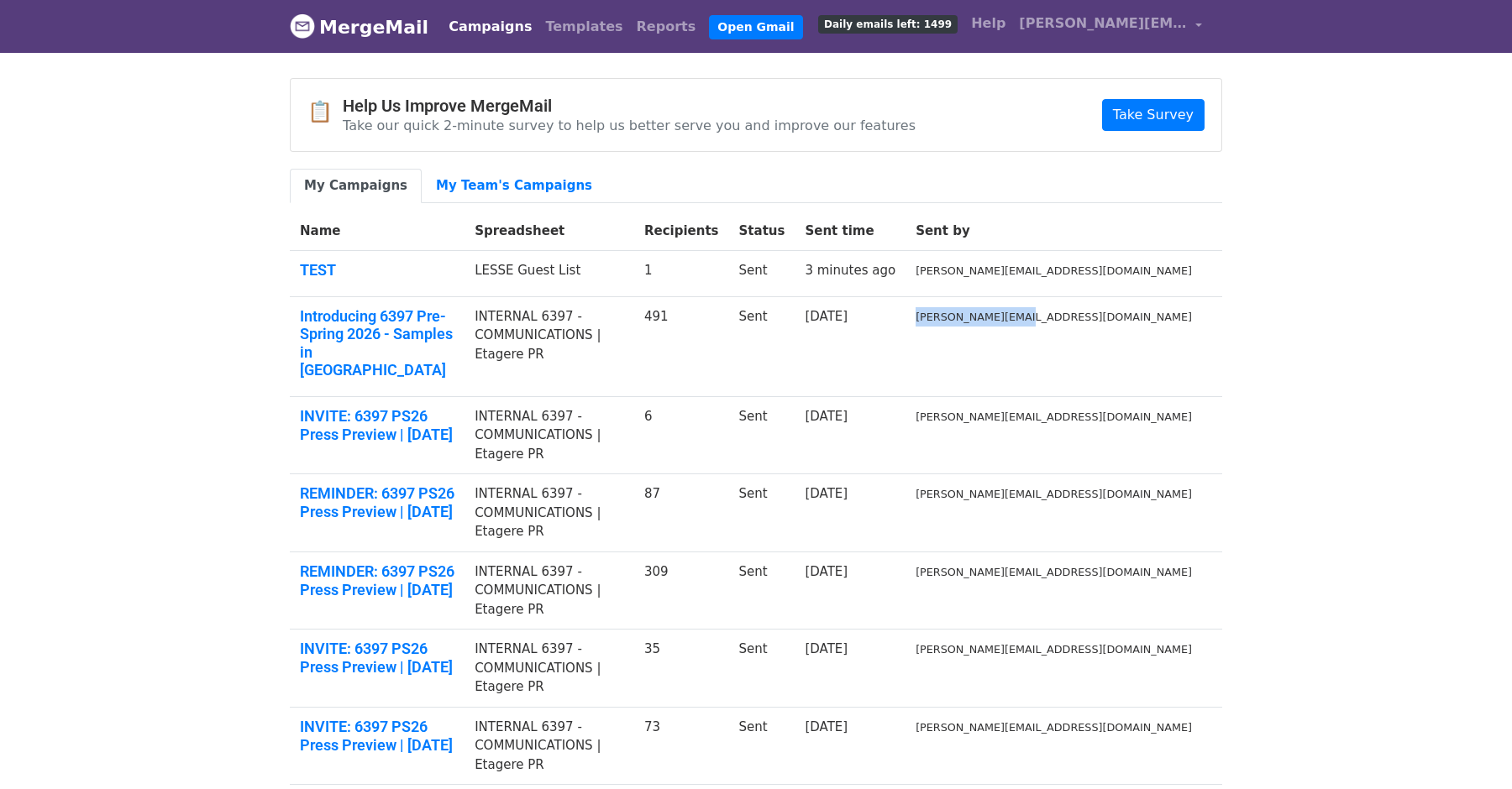
drag, startPoint x: 1085, startPoint y: 310, endPoint x: 1180, endPoint y: 314, distance: 95.1
click at [1179, 314] on td "[PERSON_NAME][EMAIL_ADDRESS][DOMAIN_NAME]" at bounding box center [1054, 346] width 296 height 100
click at [1180, 314] on small "[PERSON_NAME][EMAIL_ADDRESS][DOMAIN_NAME]" at bounding box center [1054, 317] width 276 height 13
drag, startPoint x: 1219, startPoint y: 276, endPoint x: 1162, endPoint y: 270, distance: 57.3
click at [1163, 270] on tr "TEST LESSE Guest List 1 Sent 3 minutes ago [PERSON_NAME][EMAIL_ADDRESS][DOMAIN_…" at bounding box center [756, 274] width 932 height 47
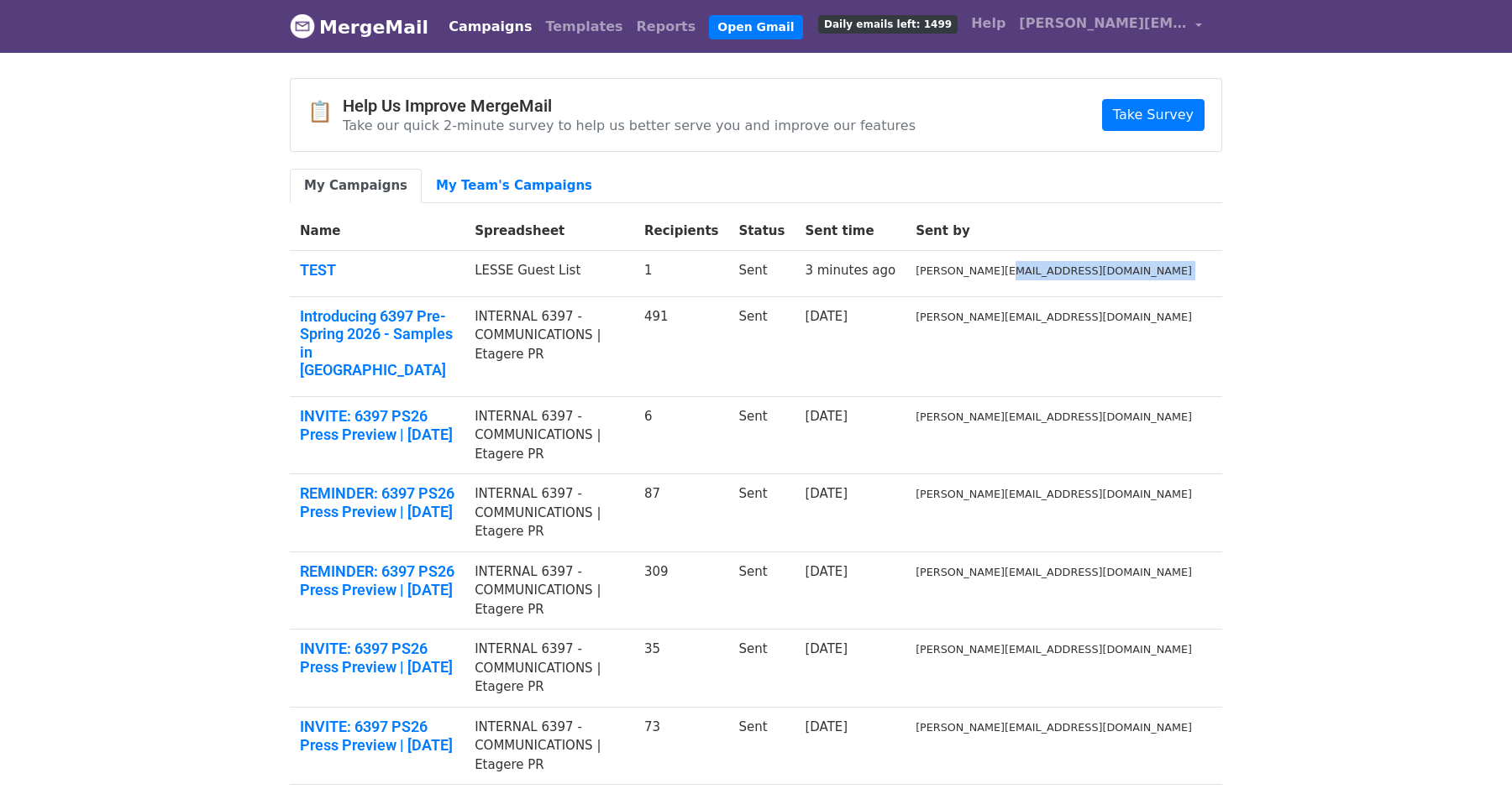
click at [1162, 270] on small "[PERSON_NAME][EMAIL_ADDRESS][DOMAIN_NAME]" at bounding box center [1054, 271] width 276 height 13
click at [497, 185] on link "My Team's Campaigns" at bounding box center [514, 187] width 185 height 35
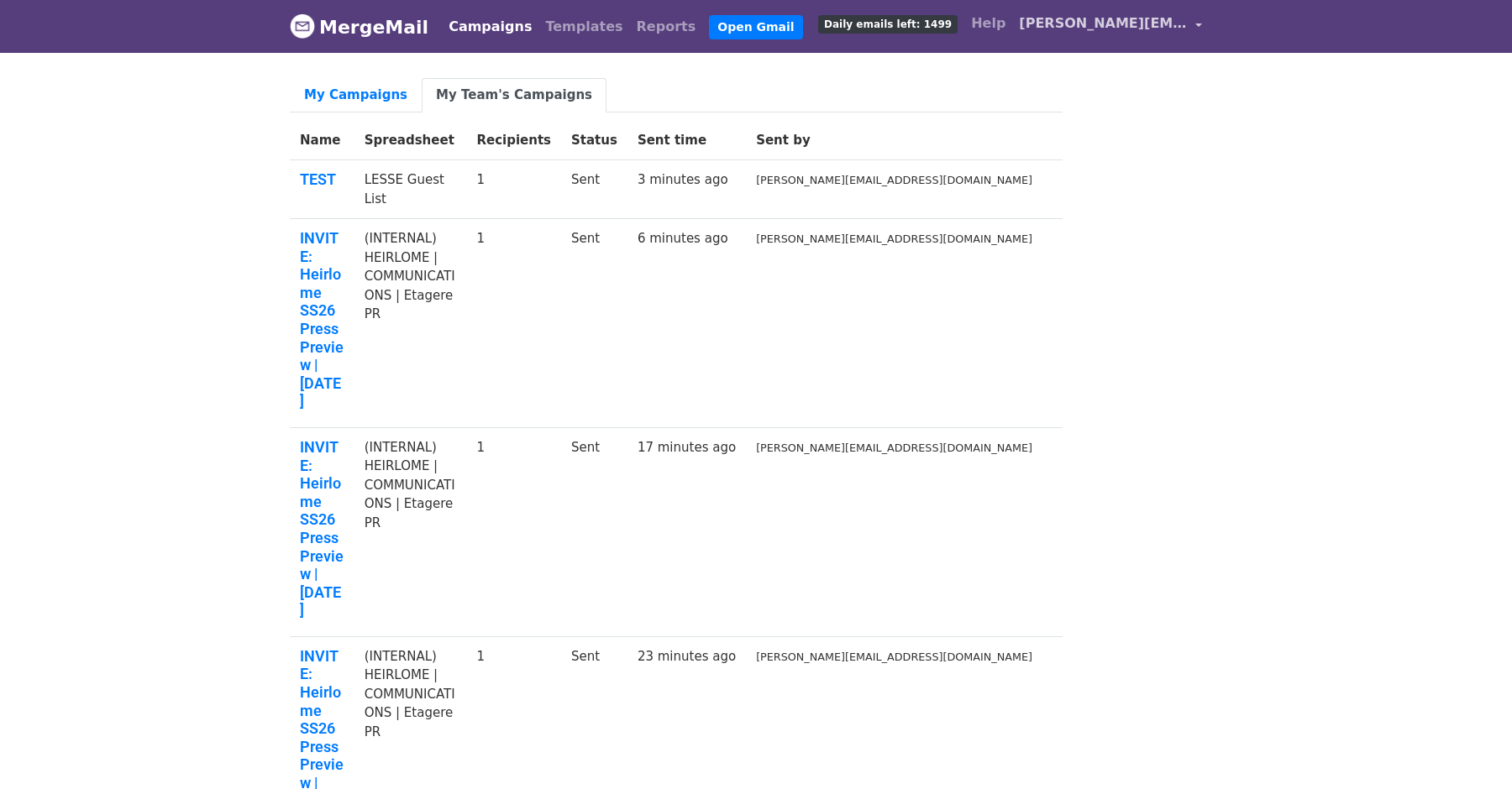
click at [1185, 26] on span "[PERSON_NAME][EMAIL_ADDRESS][DOMAIN_NAME]" at bounding box center [1103, 24] width 168 height 20
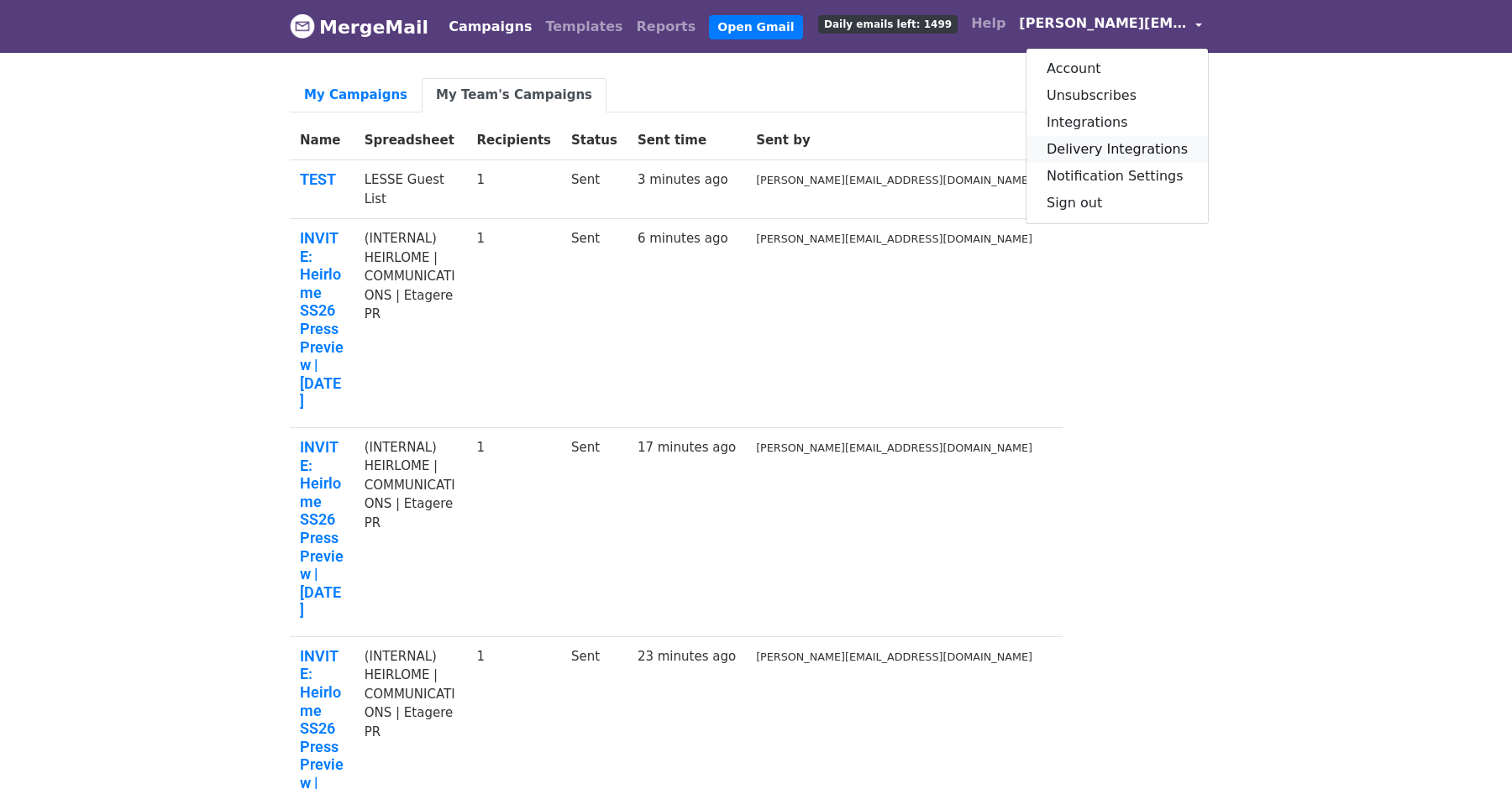
click at [1120, 155] on link "Delivery Integrations" at bounding box center [1117, 149] width 181 height 27
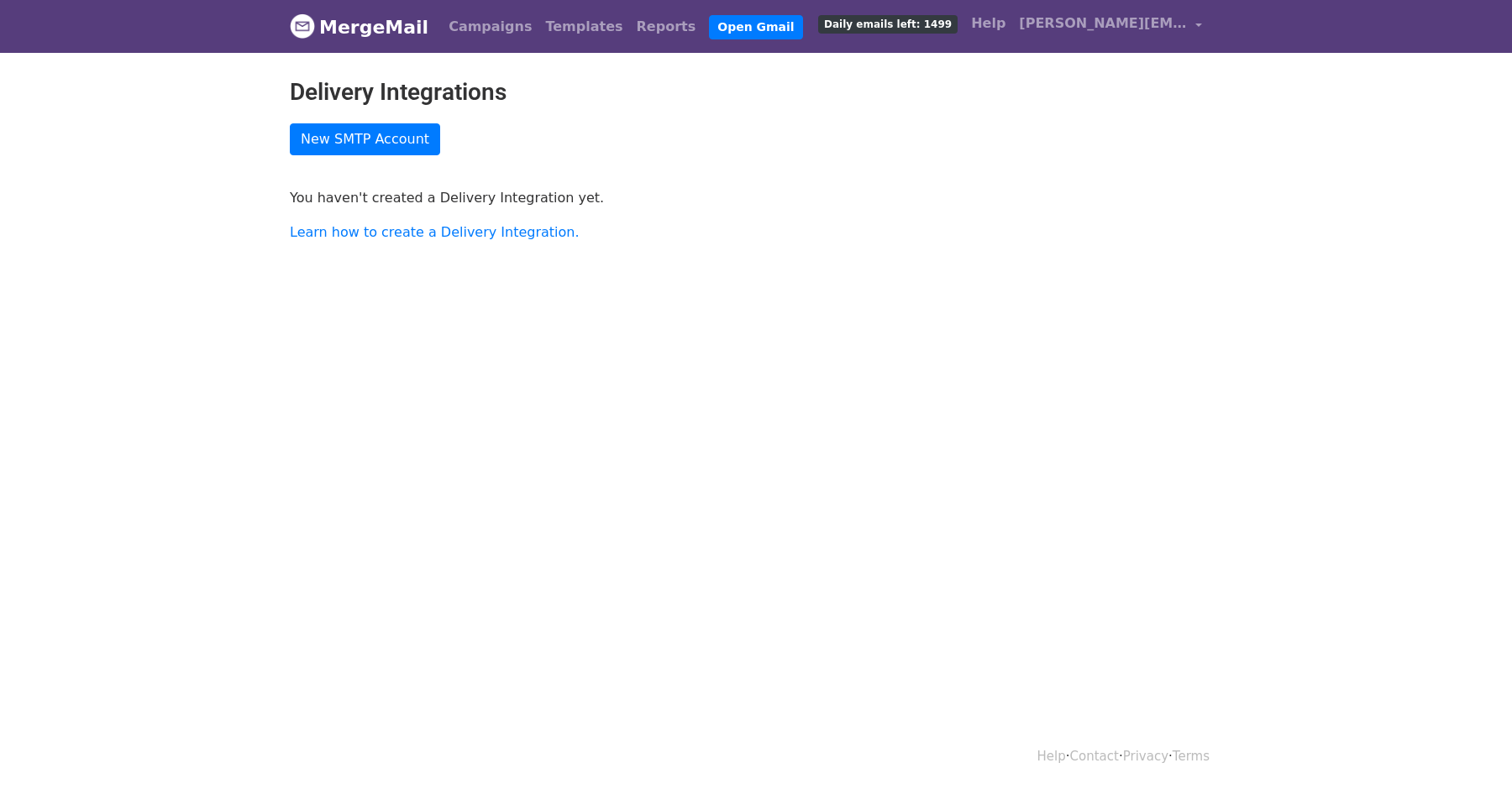
click at [1158, 47] on nav "MergeMail Campaigns Templates Reports Open Gmail Daily emails left: 1499 Help […" at bounding box center [756, 27] width 932 height 53
click at [1154, 37] on link "[PERSON_NAME][EMAIL_ADDRESS][DOMAIN_NAME]" at bounding box center [1110, 26] width 197 height 39
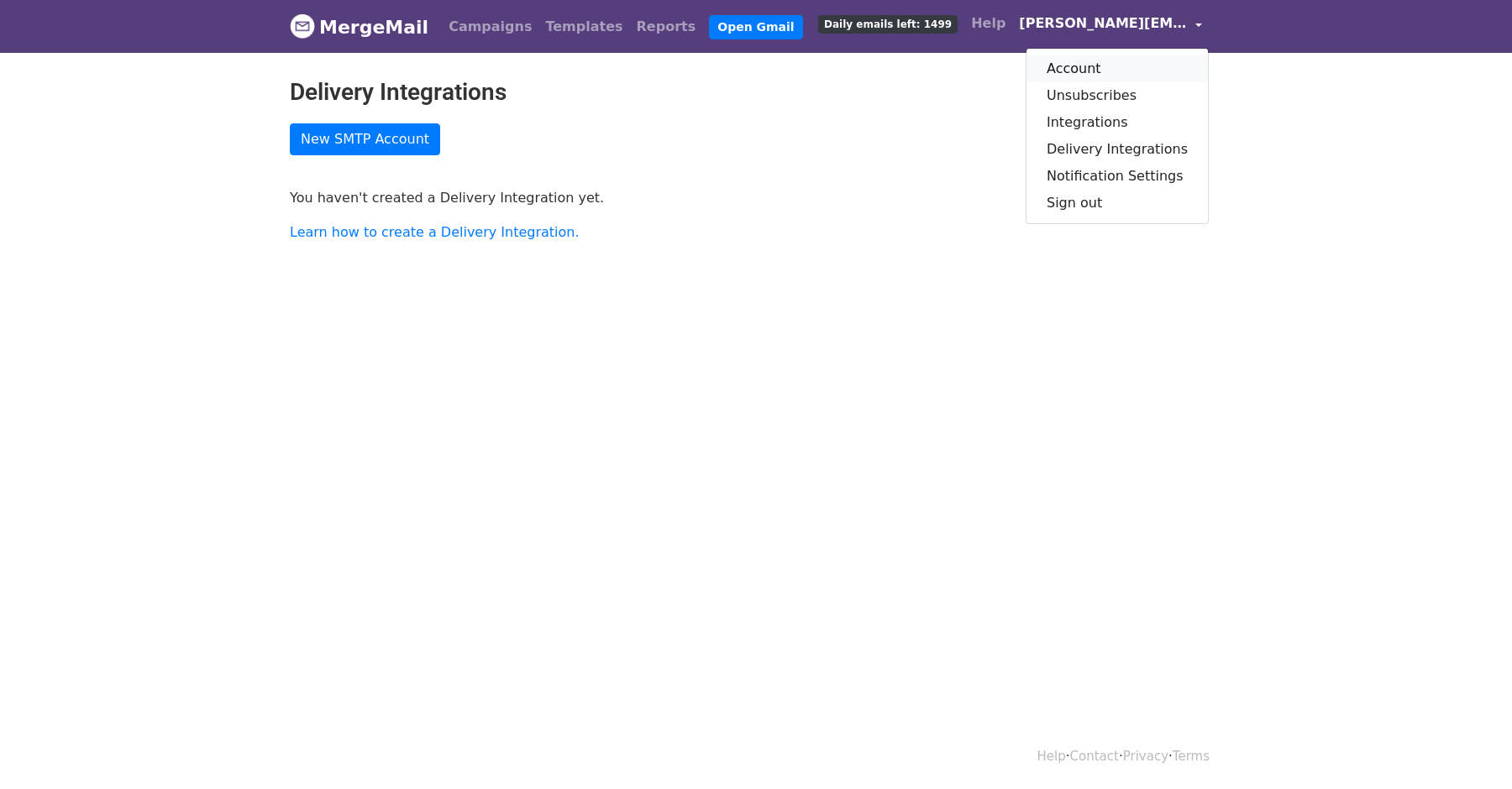
click at [1120, 73] on link "Account" at bounding box center [1117, 69] width 181 height 27
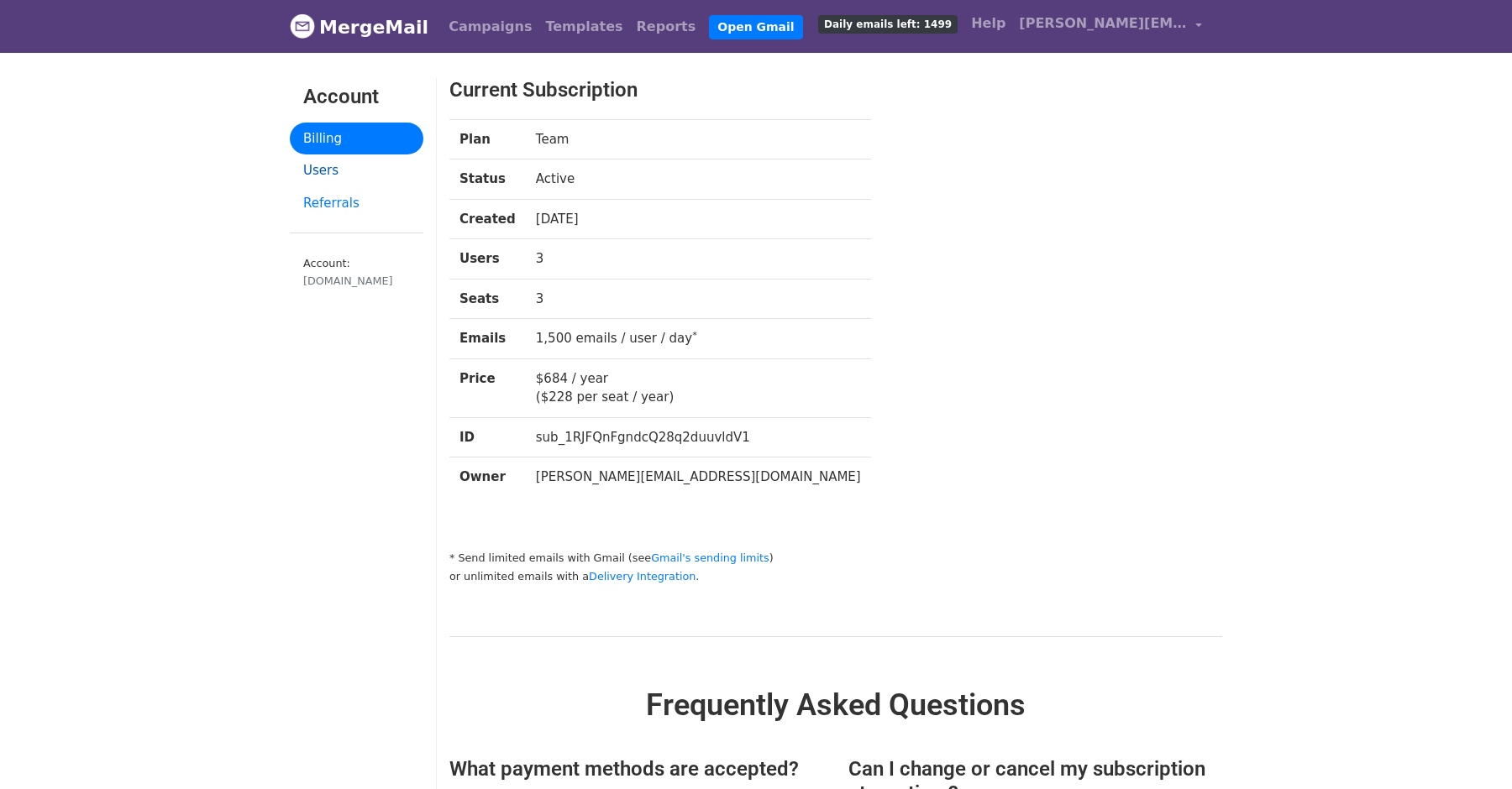
click at [379, 177] on link "Users" at bounding box center [357, 171] width 134 height 33
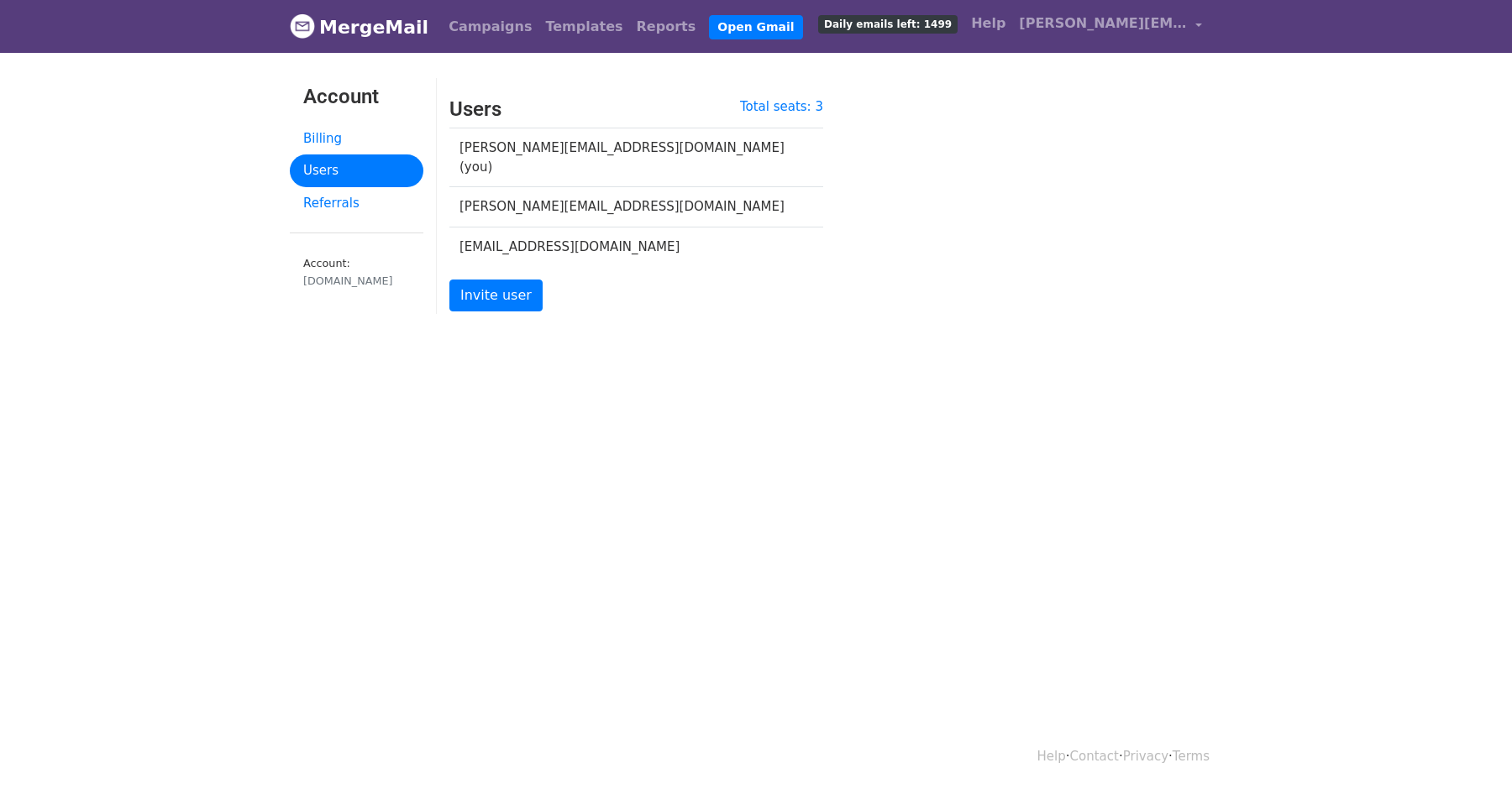
click at [535, 227] on td "rsvp@etagere-pr.com" at bounding box center [626, 246] width 354 height 39
click at [383, 202] on link "Referrals" at bounding box center [357, 204] width 134 height 33
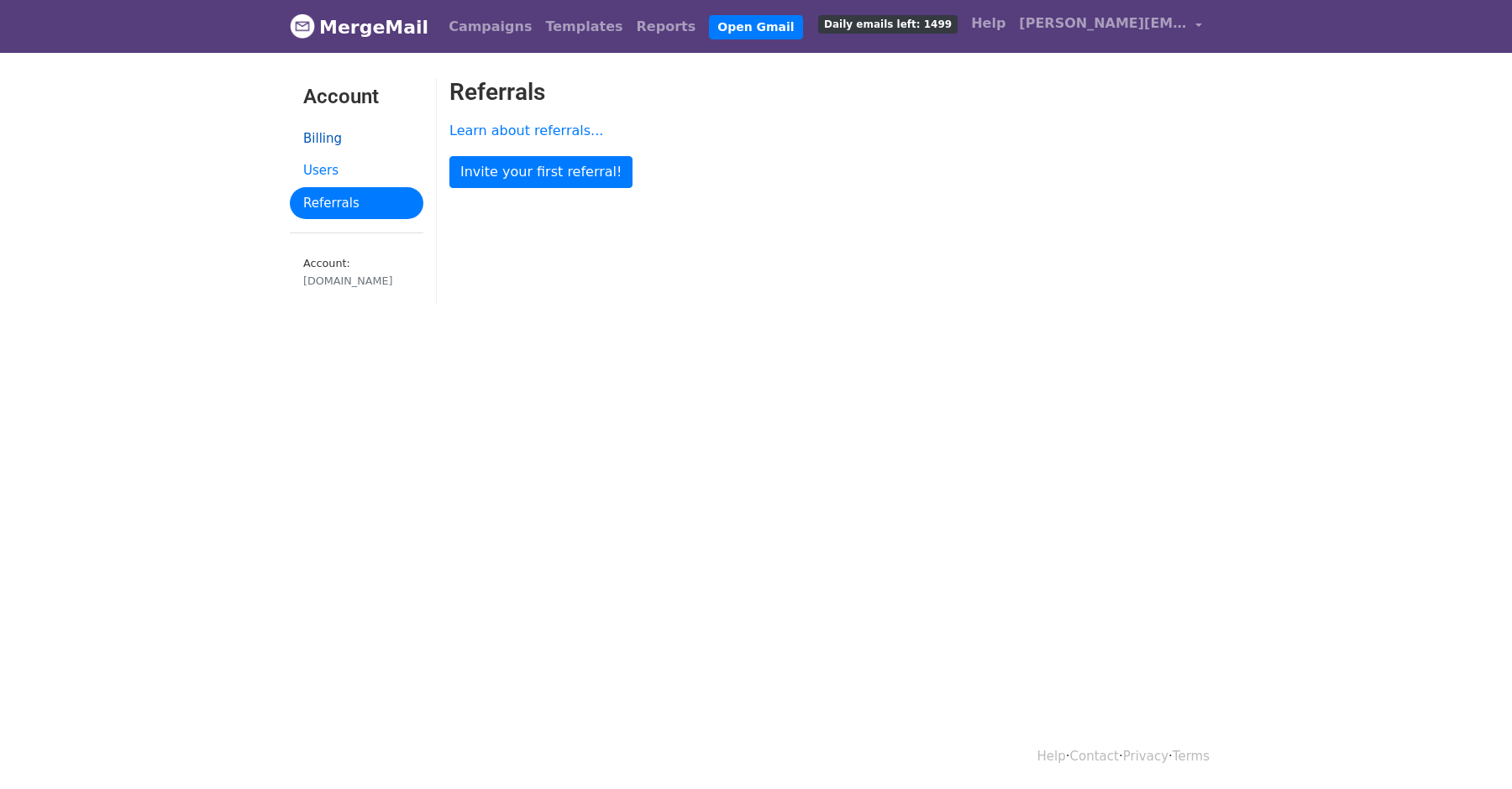
click at [357, 141] on link "Billing" at bounding box center [357, 139] width 134 height 33
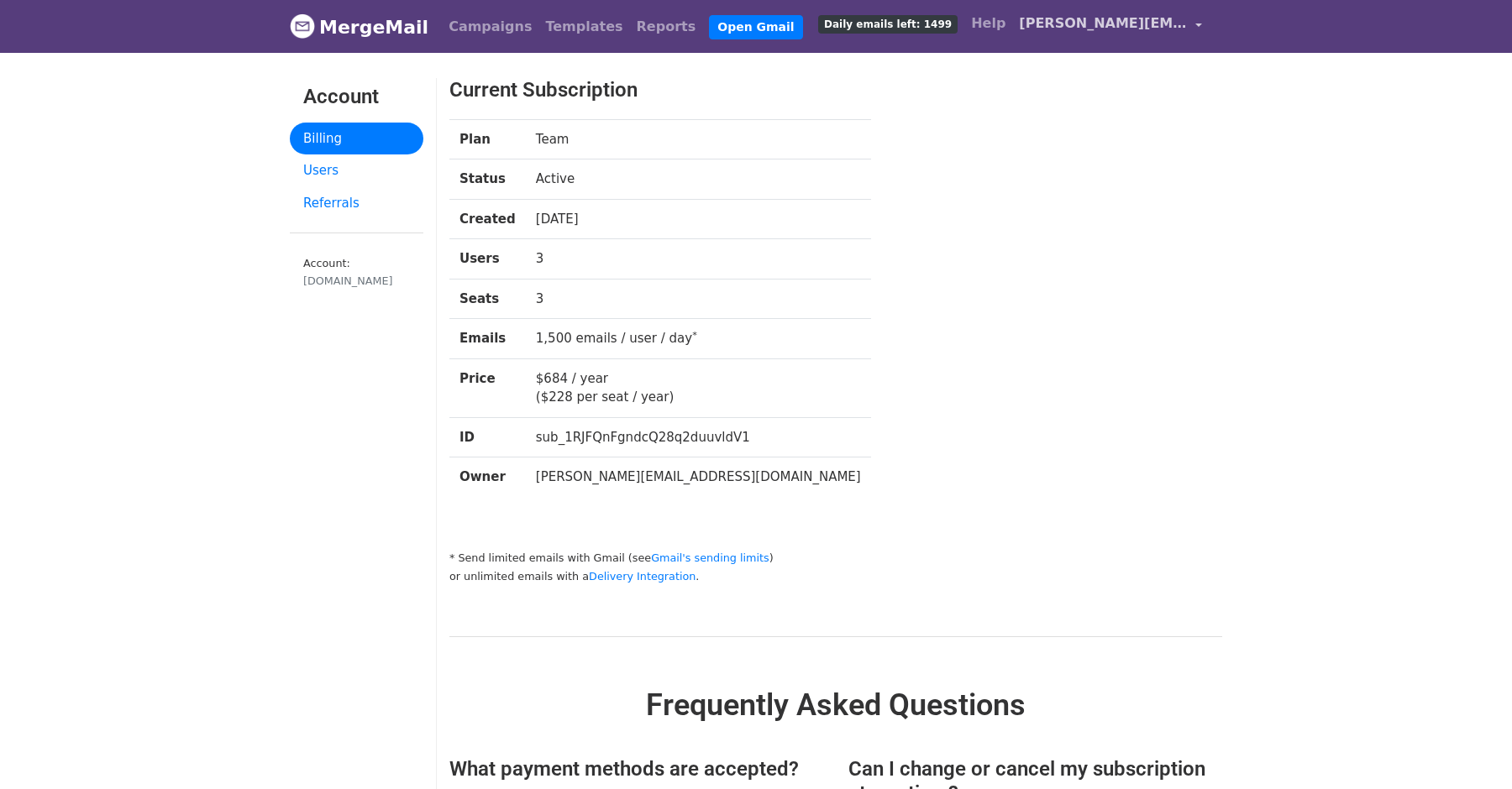
click at [1109, 33] on span "[PERSON_NAME][EMAIL_ADDRESS][DOMAIN_NAME]" at bounding box center [1103, 24] width 168 height 20
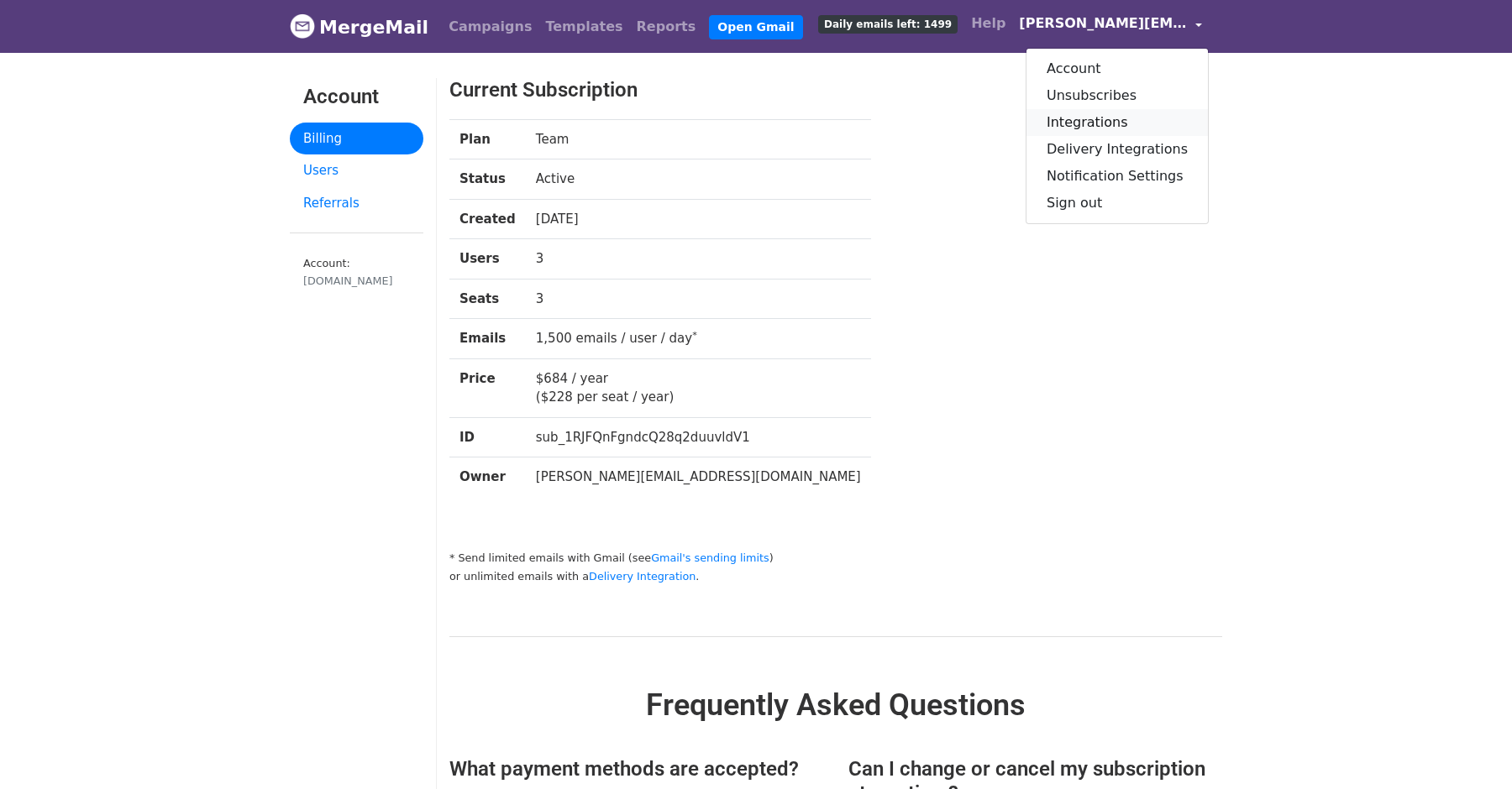
click at [1128, 114] on link "Integrations" at bounding box center [1117, 122] width 181 height 27
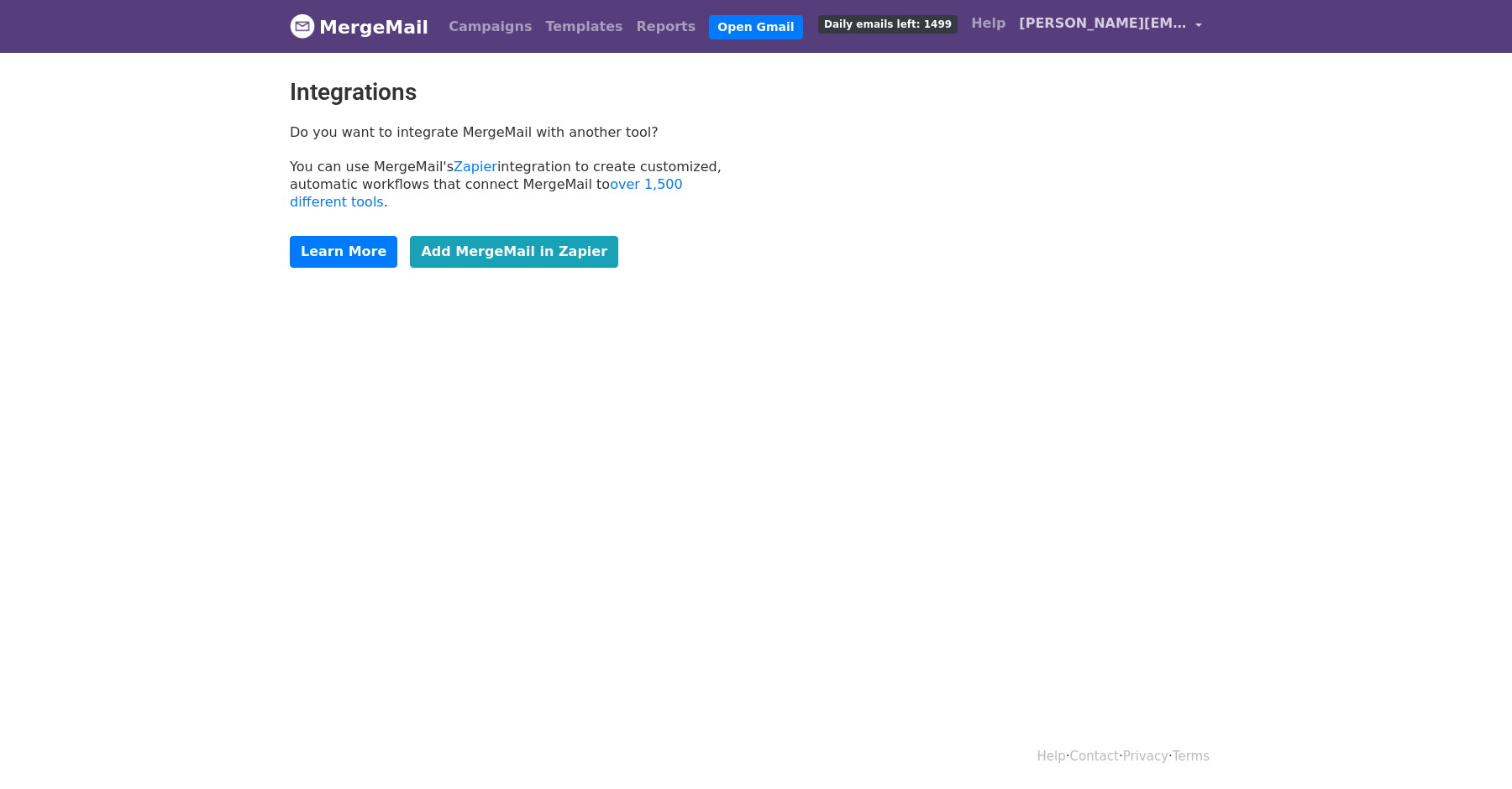
click at [1141, 35] on link "[PERSON_NAME][EMAIL_ADDRESS][DOMAIN_NAME]" at bounding box center [1110, 26] width 197 height 39
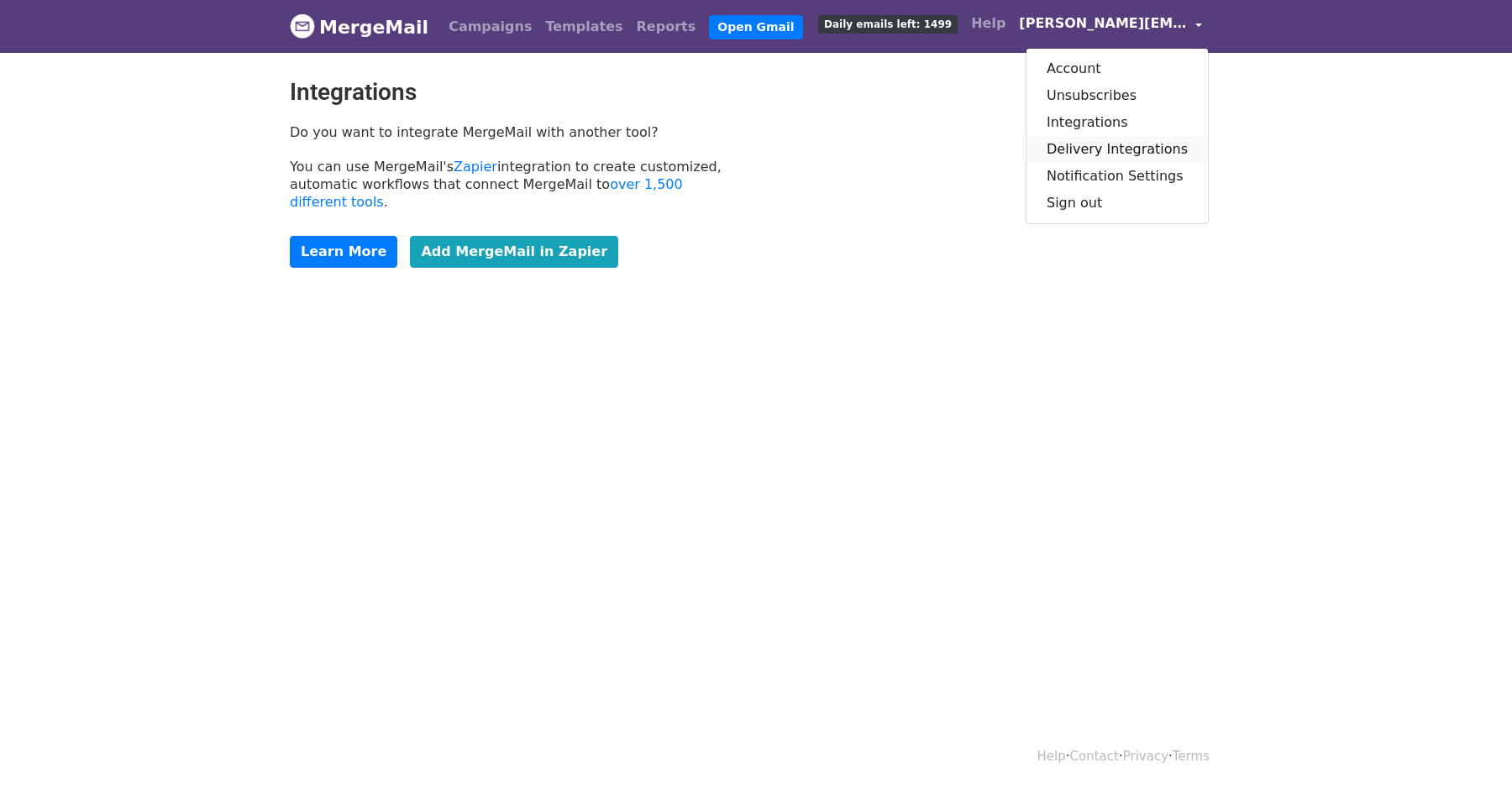
click at [1143, 144] on link "Delivery Integrations" at bounding box center [1117, 149] width 181 height 27
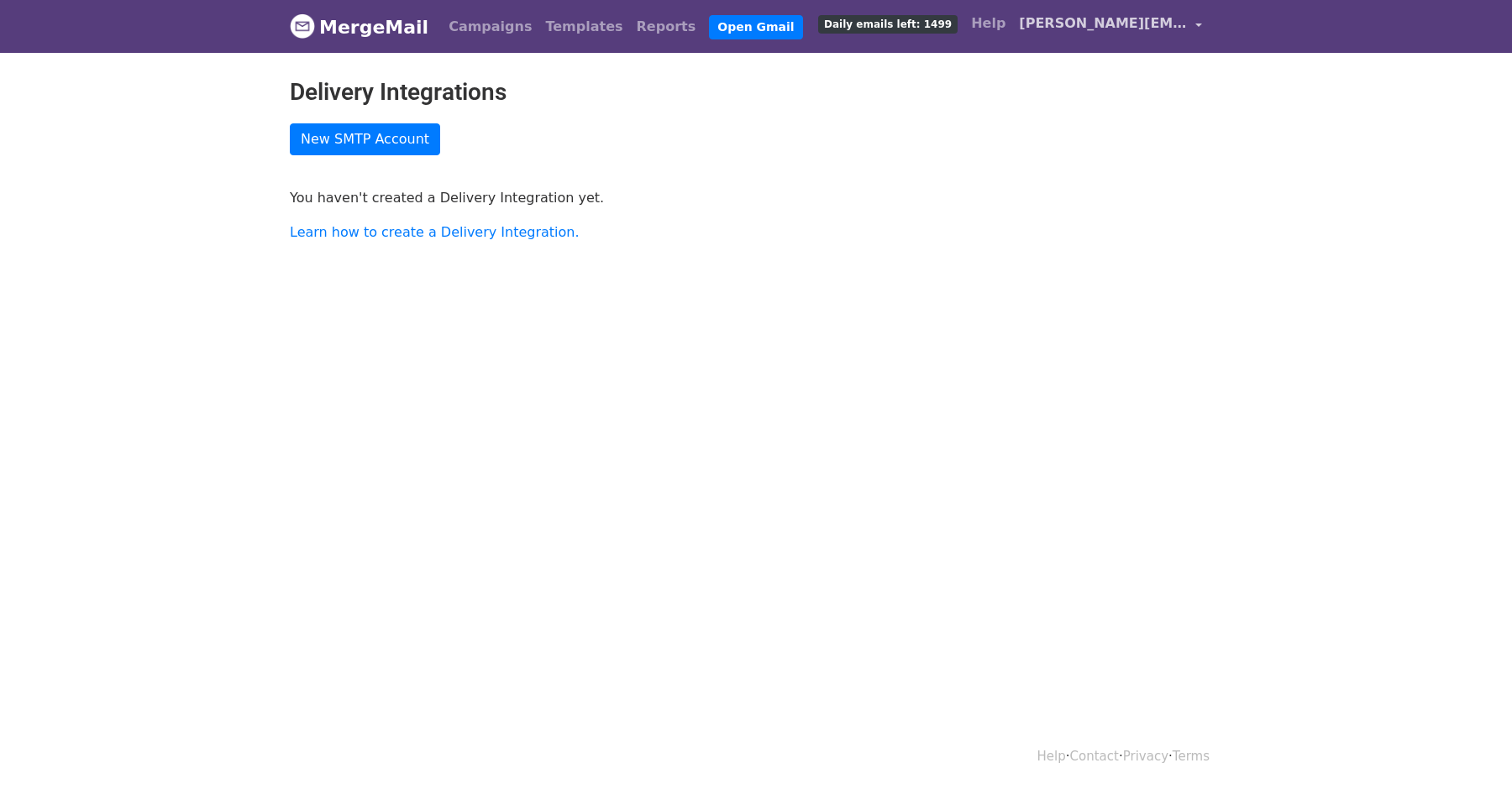
click at [1133, 16] on span "[PERSON_NAME][EMAIL_ADDRESS][DOMAIN_NAME]" at bounding box center [1103, 24] width 168 height 20
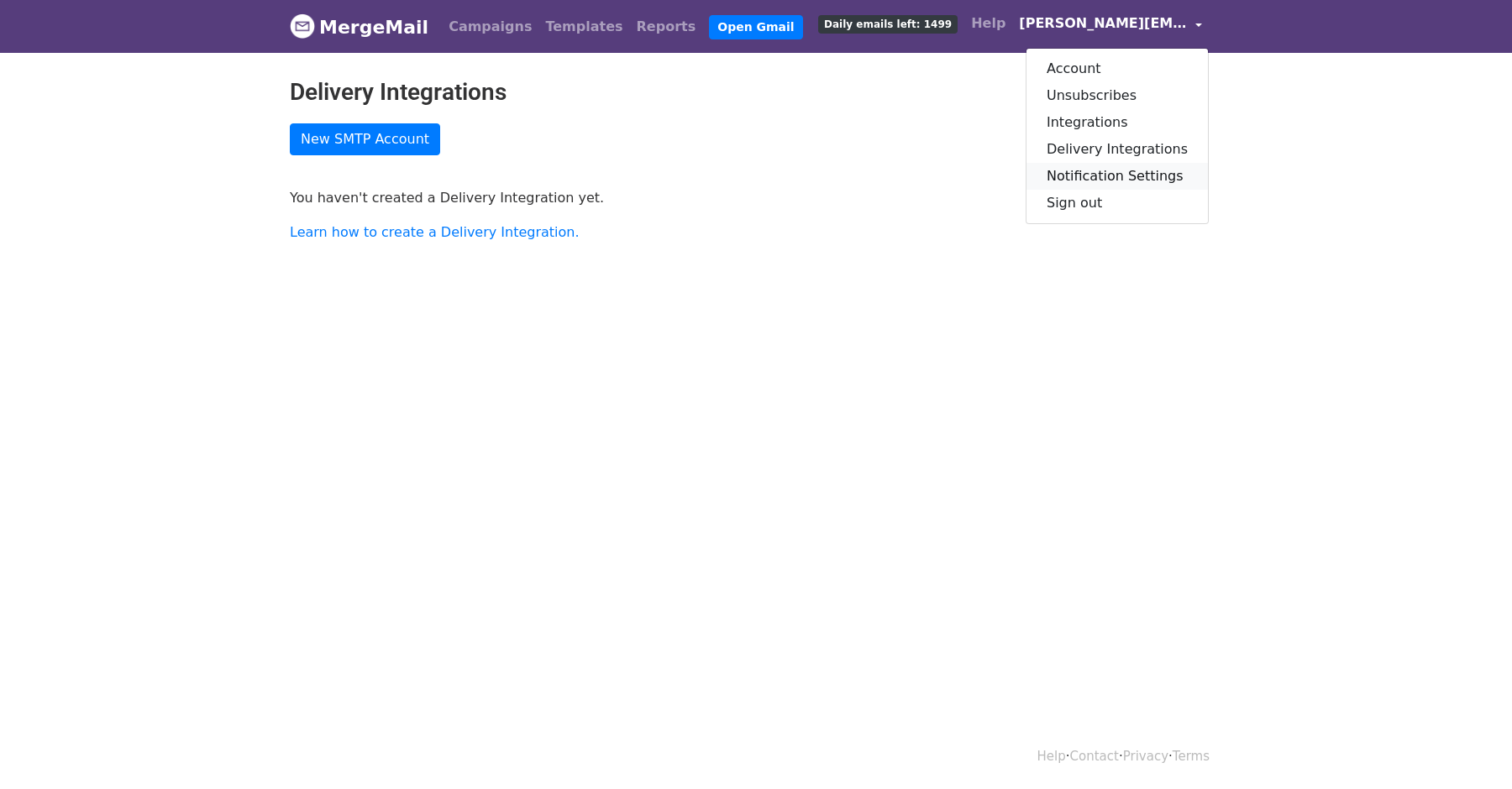
click at [1108, 166] on link "Notification Settings" at bounding box center [1117, 176] width 181 height 27
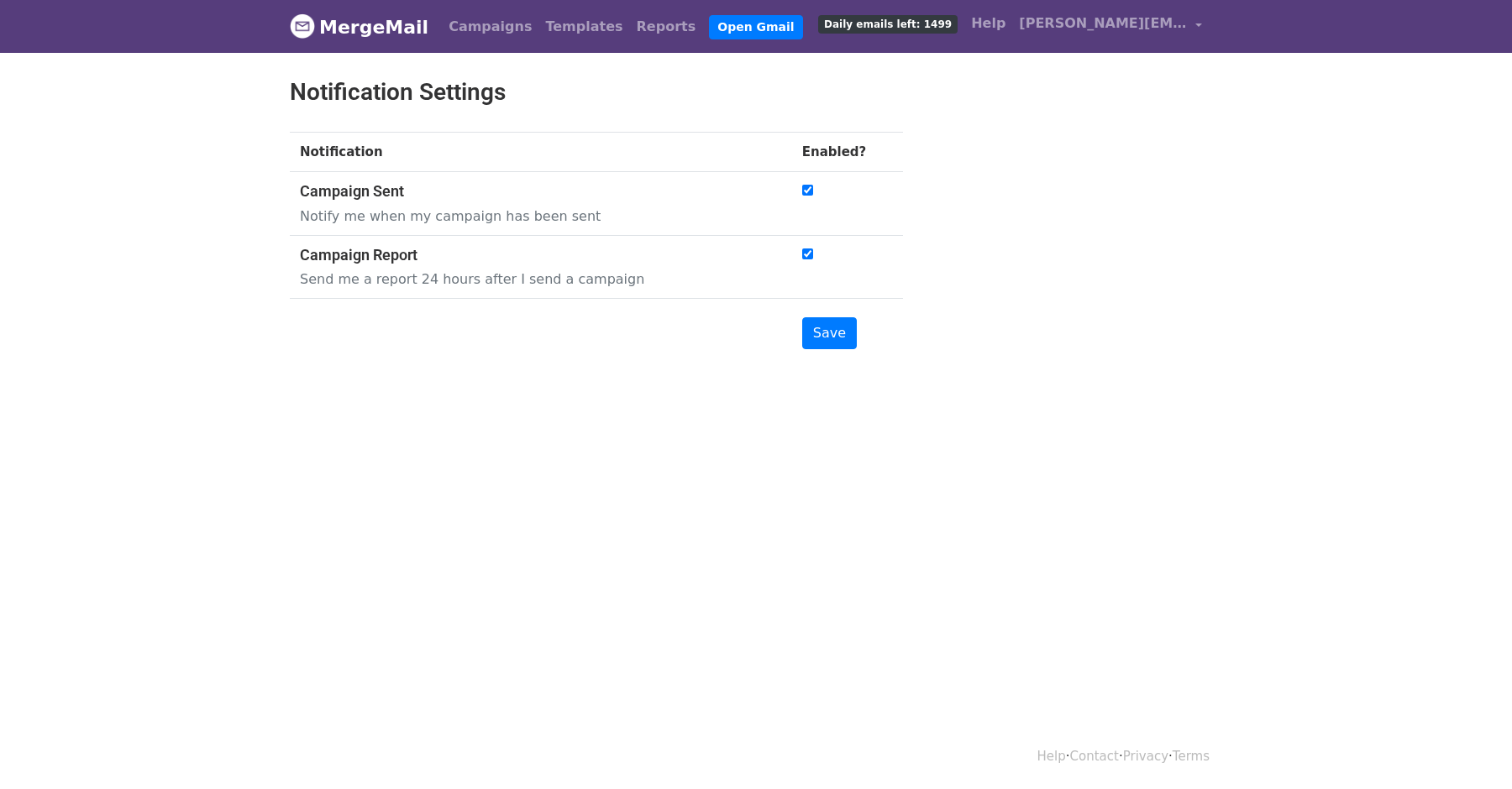
click at [372, 34] on link "MergeMail" at bounding box center [359, 27] width 139 height 36
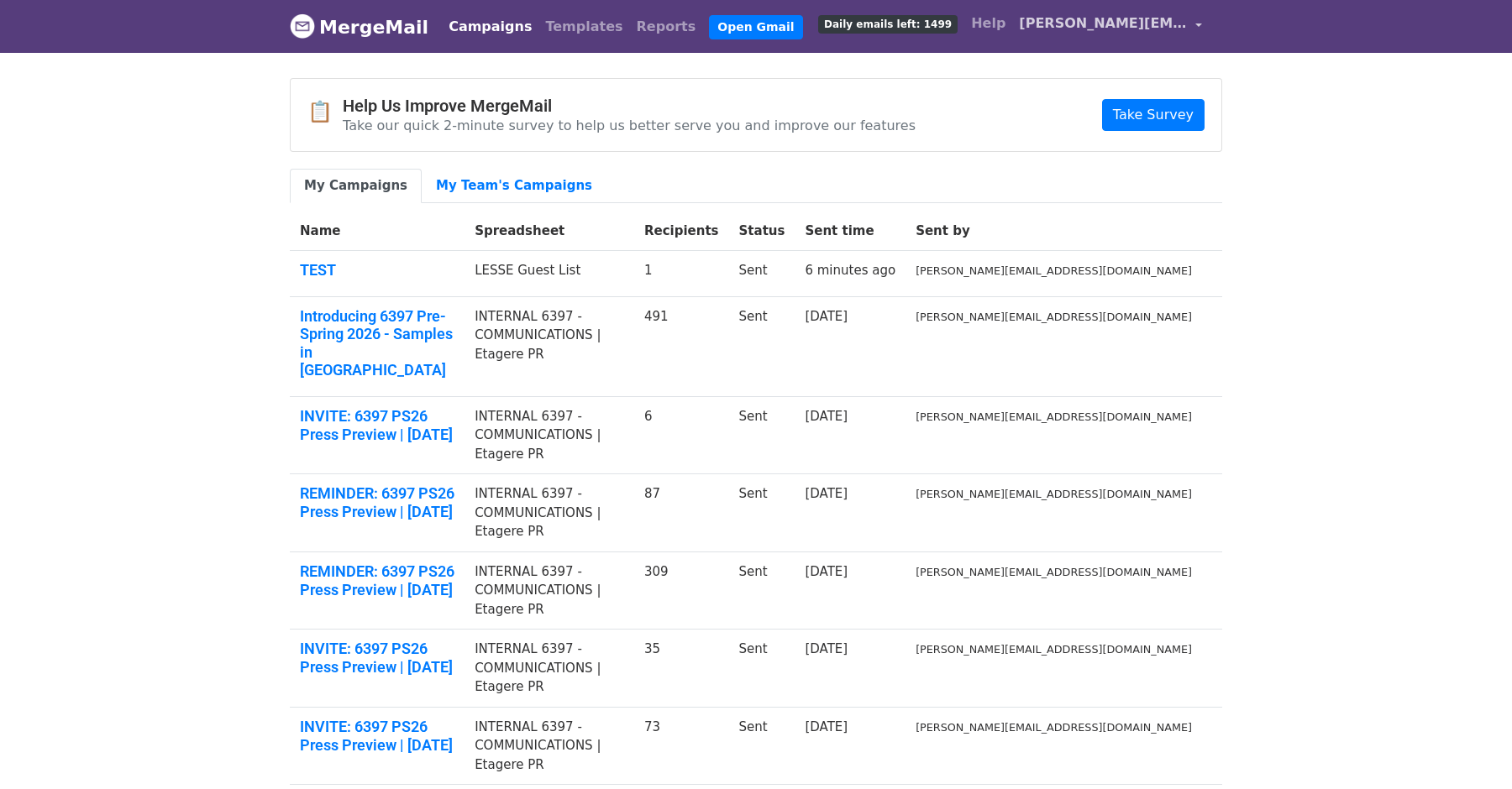
click at [1046, 16] on link "filip@etagere-pr.com" at bounding box center [1110, 26] width 197 height 39
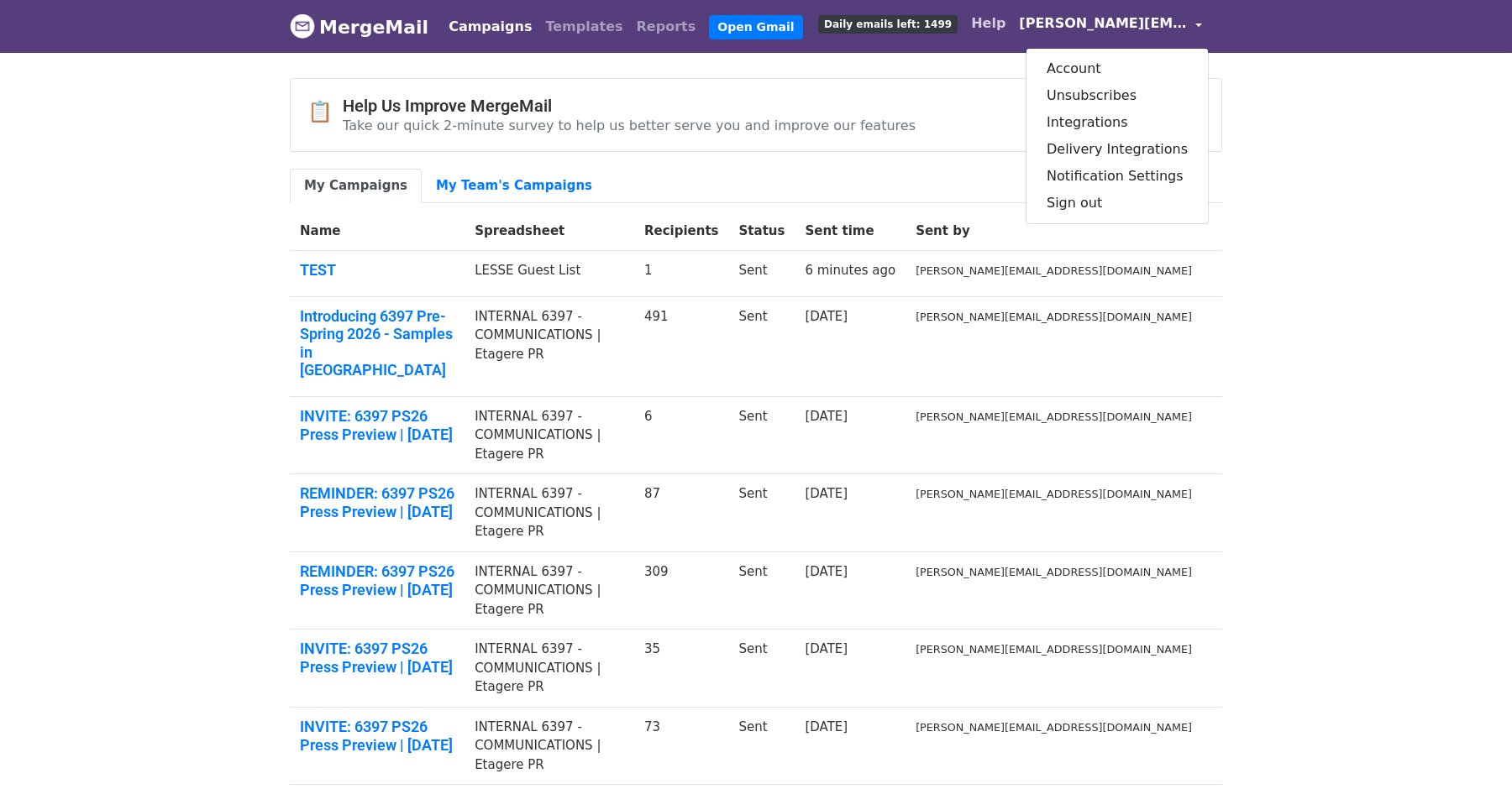
click at [1013, 16] on link "Help" at bounding box center [988, 23] width 48 height 34
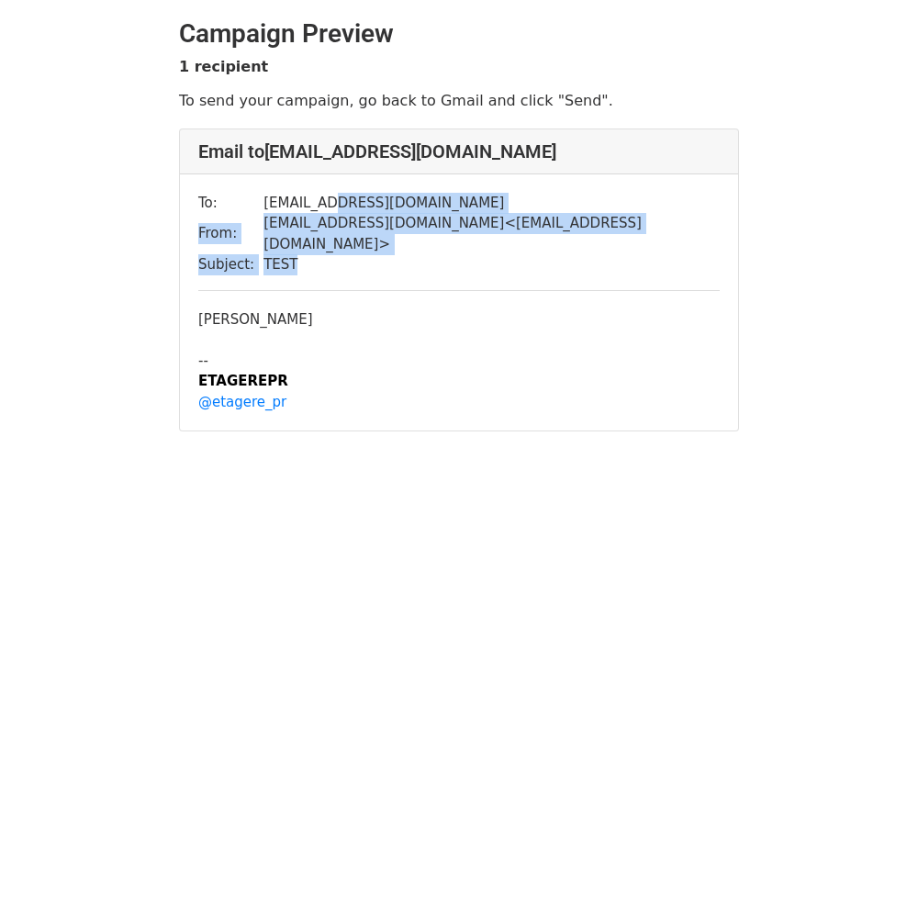
drag, startPoint x: 306, startPoint y: 197, endPoint x: 373, endPoint y: 236, distance: 77.3
click at [373, 236] on tbody "To: [PERSON_NAME][EMAIL_ADDRESS][DOMAIN_NAME] From: [EMAIL_ADDRESS][DOMAIN_NAME…" at bounding box center [459, 234] width 522 height 83
click at [373, 254] on td "TEST" at bounding box center [492, 264] width 456 height 21
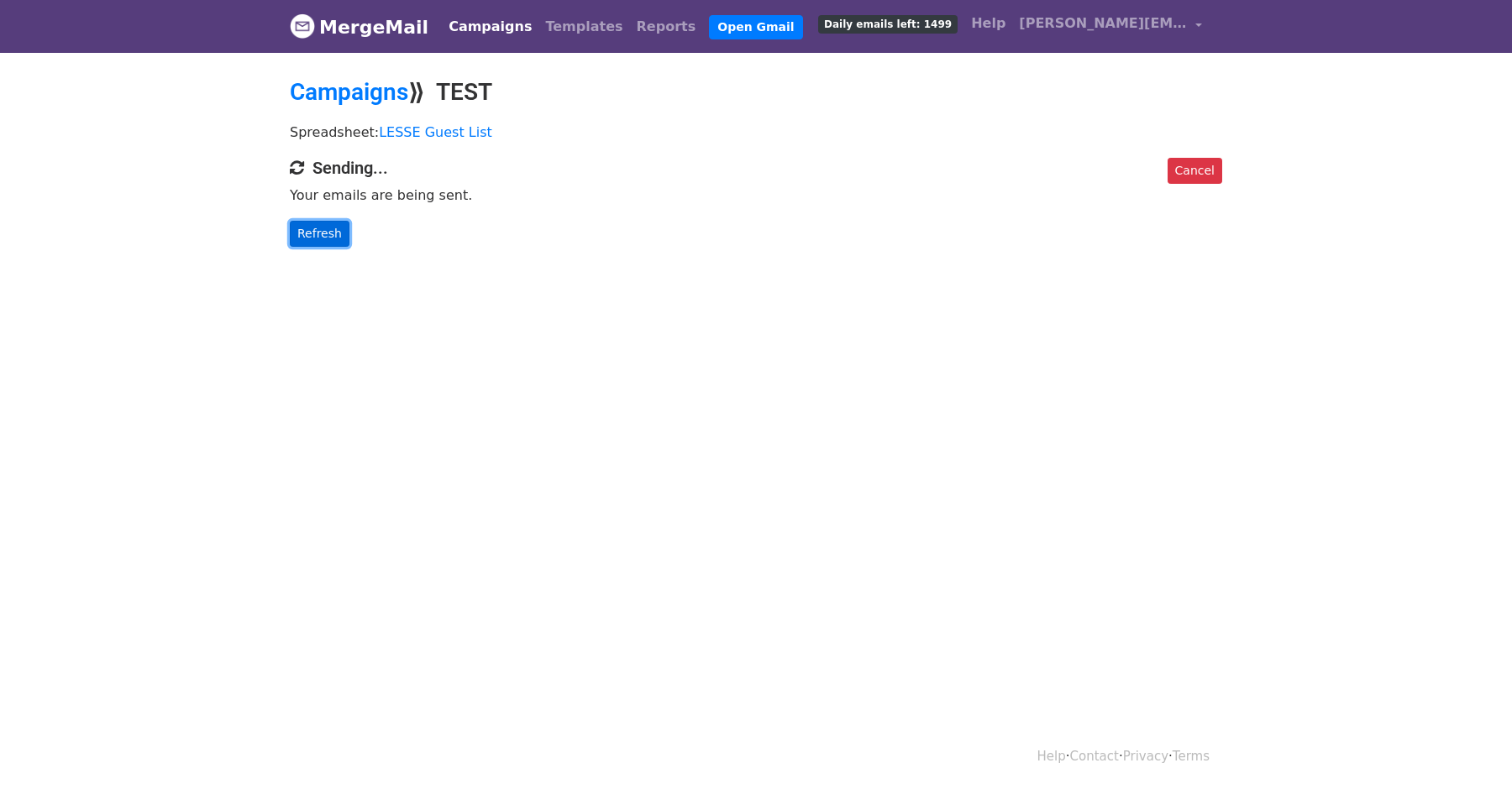
click at [330, 221] on link "Refresh" at bounding box center [319, 234] width 59 height 26
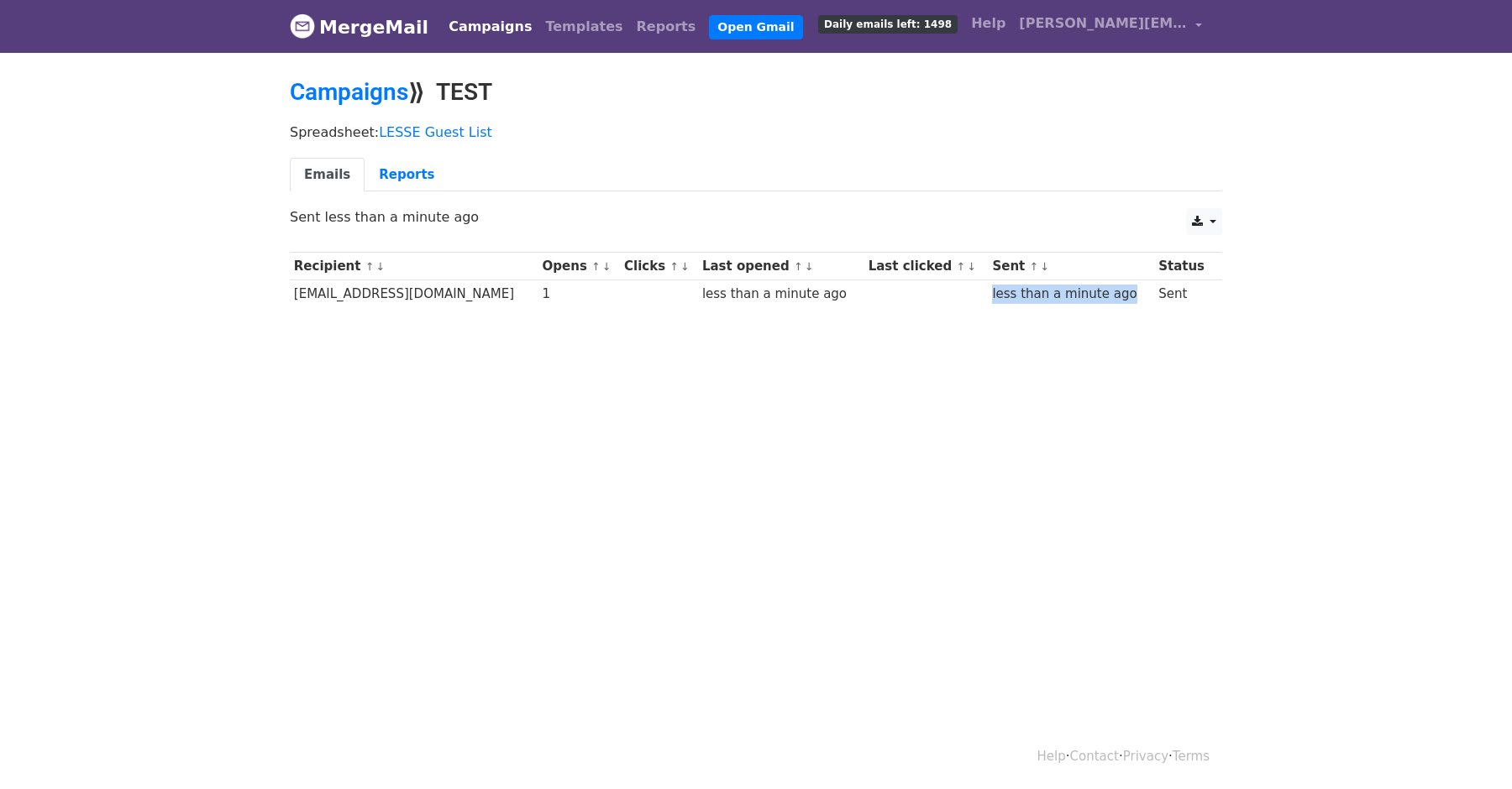
drag, startPoint x: 880, startPoint y: 281, endPoint x: 1026, endPoint y: 302, distance: 147.5
click at [1025, 302] on tr "[EMAIL_ADDRESS][DOMAIN_NAME] 1 less than a minute ago less than a minute ago Se…" at bounding box center [756, 294] width 932 height 27
click at [1026, 302] on td "less than a minute ago" at bounding box center [1072, 294] width 166 height 27
click at [398, 171] on link "Reports" at bounding box center [407, 176] width 84 height 35
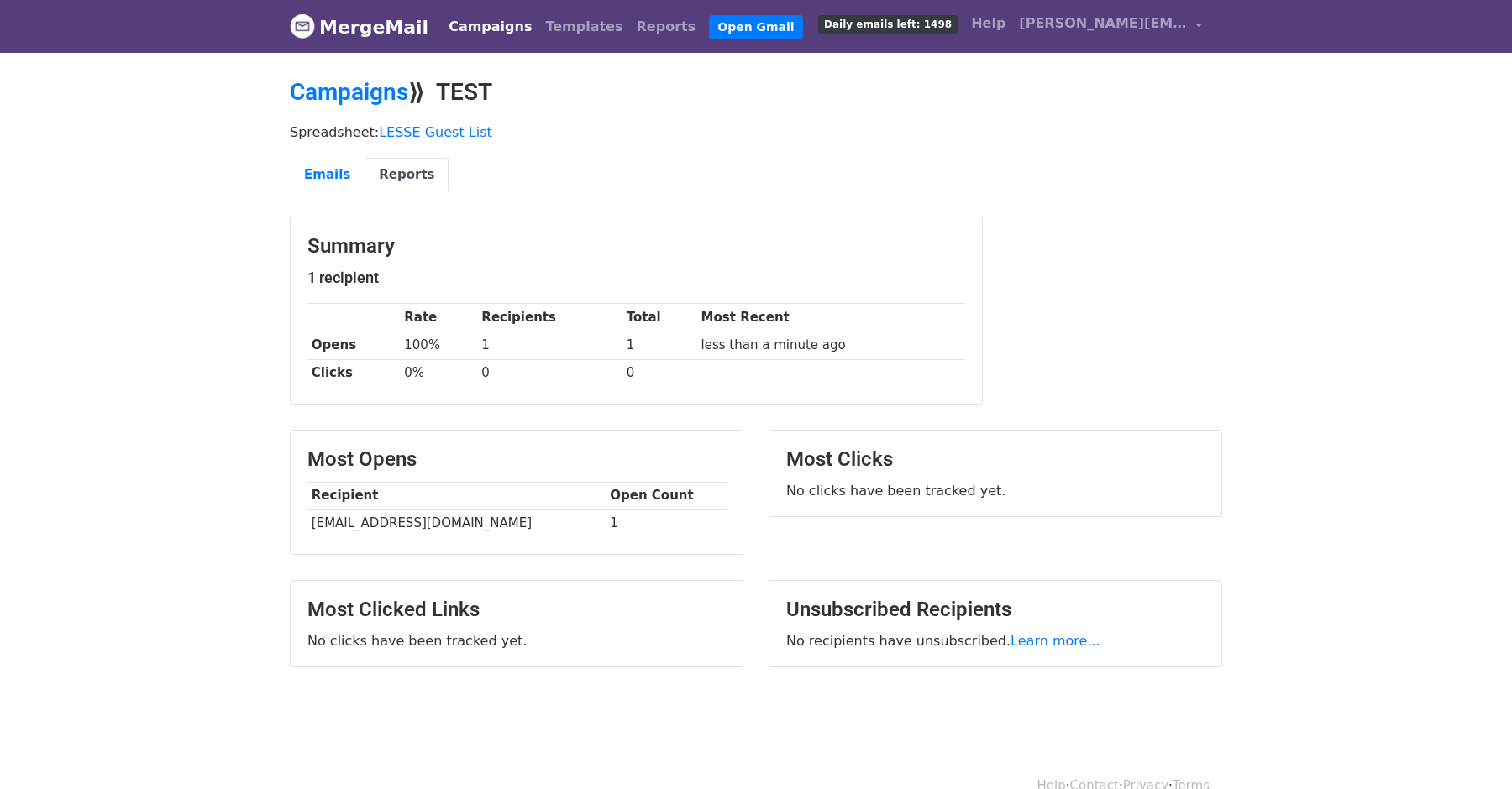
click at [466, 15] on link "Campaigns" at bounding box center [490, 27] width 97 height 34
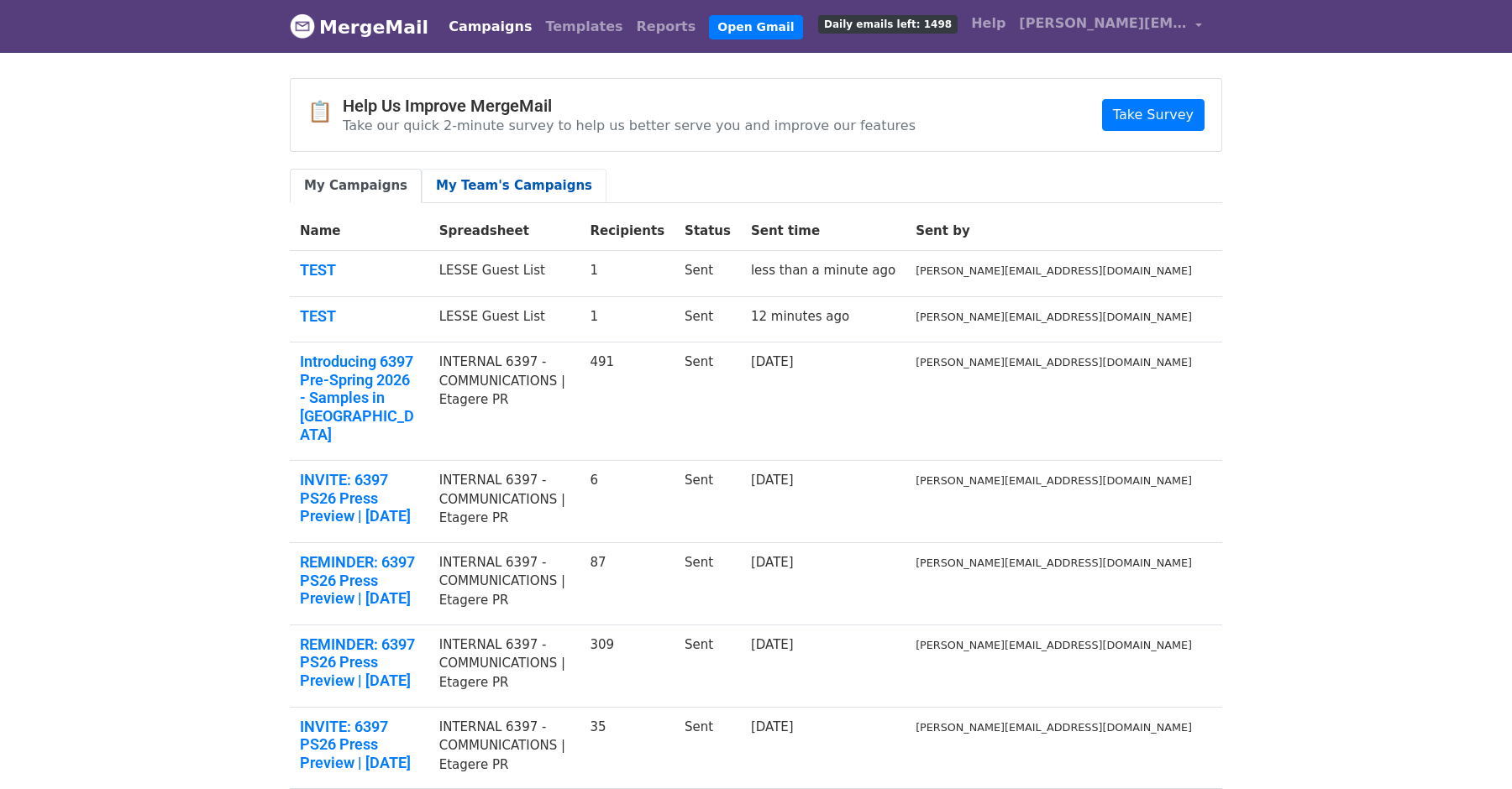
click at [466, 190] on link "My Team's Campaigns" at bounding box center [514, 187] width 185 height 35
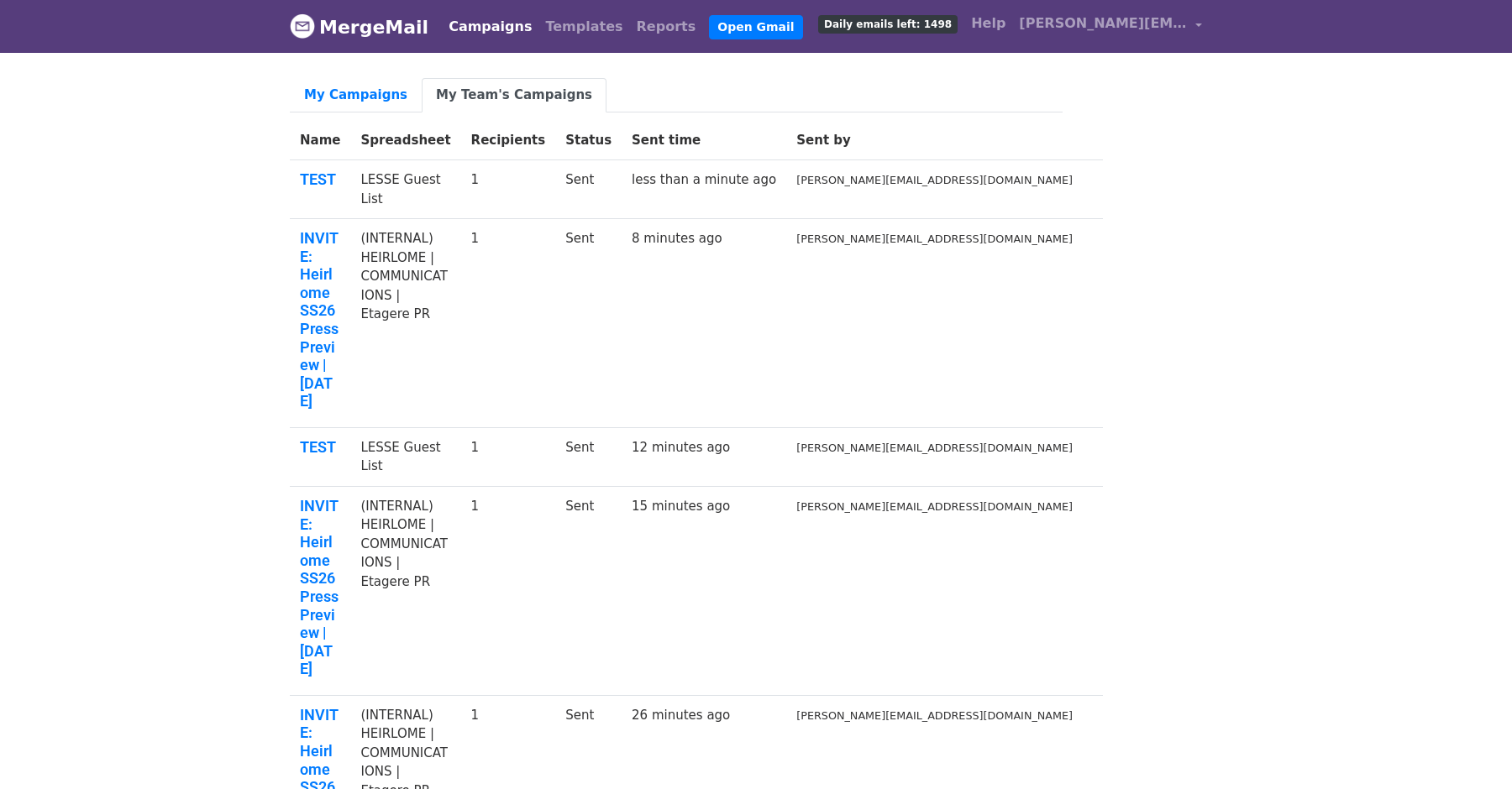
click at [337, 144] on th "Name" at bounding box center [320, 140] width 60 height 39
click at [335, 98] on link "My Campaigns" at bounding box center [356, 95] width 132 height 35
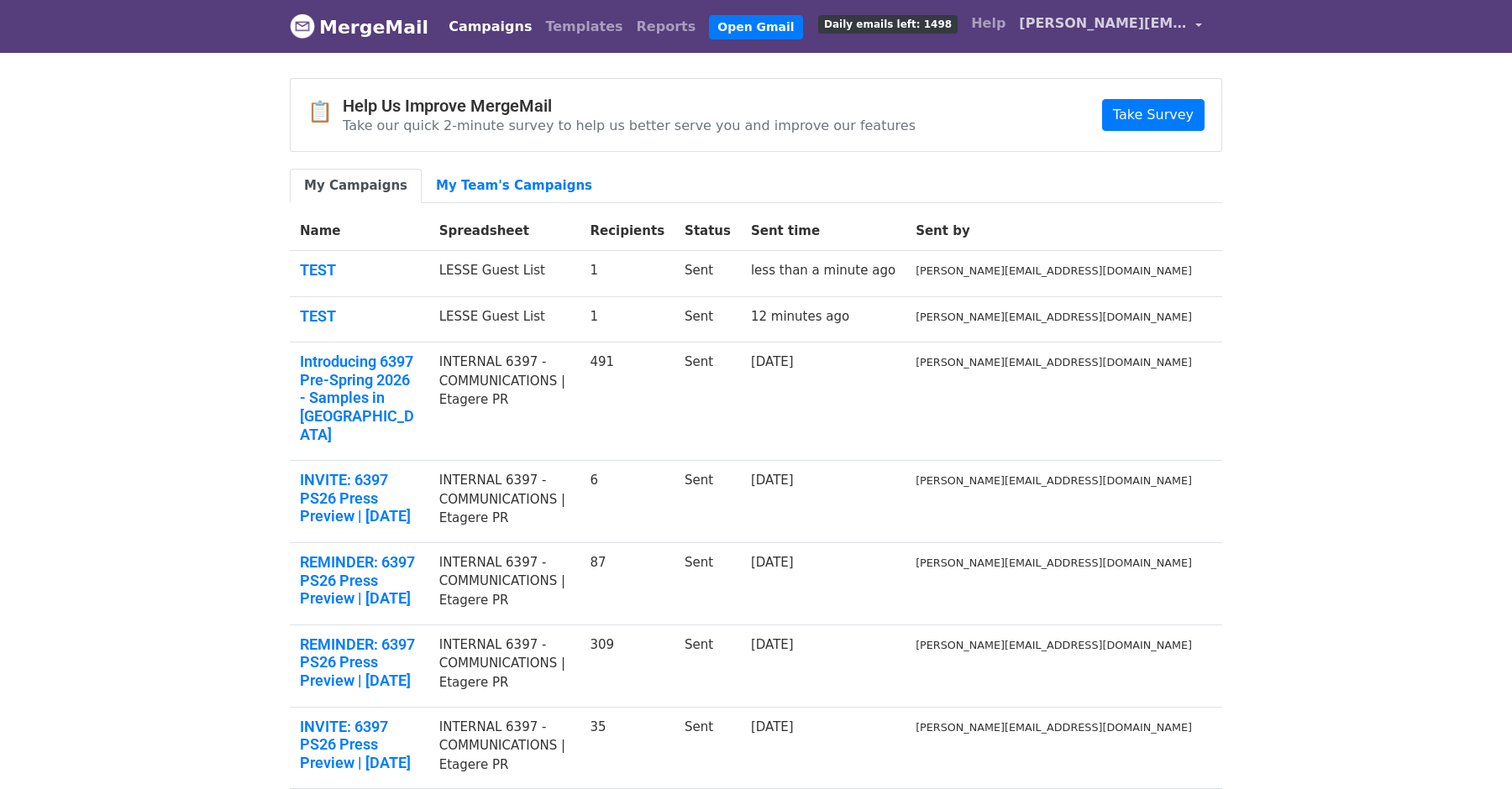
click at [1166, 32] on span "[PERSON_NAME][EMAIL_ADDRESS][DOMAIN_NAME]" at bounding box center [1103, 24] width 168 height 20
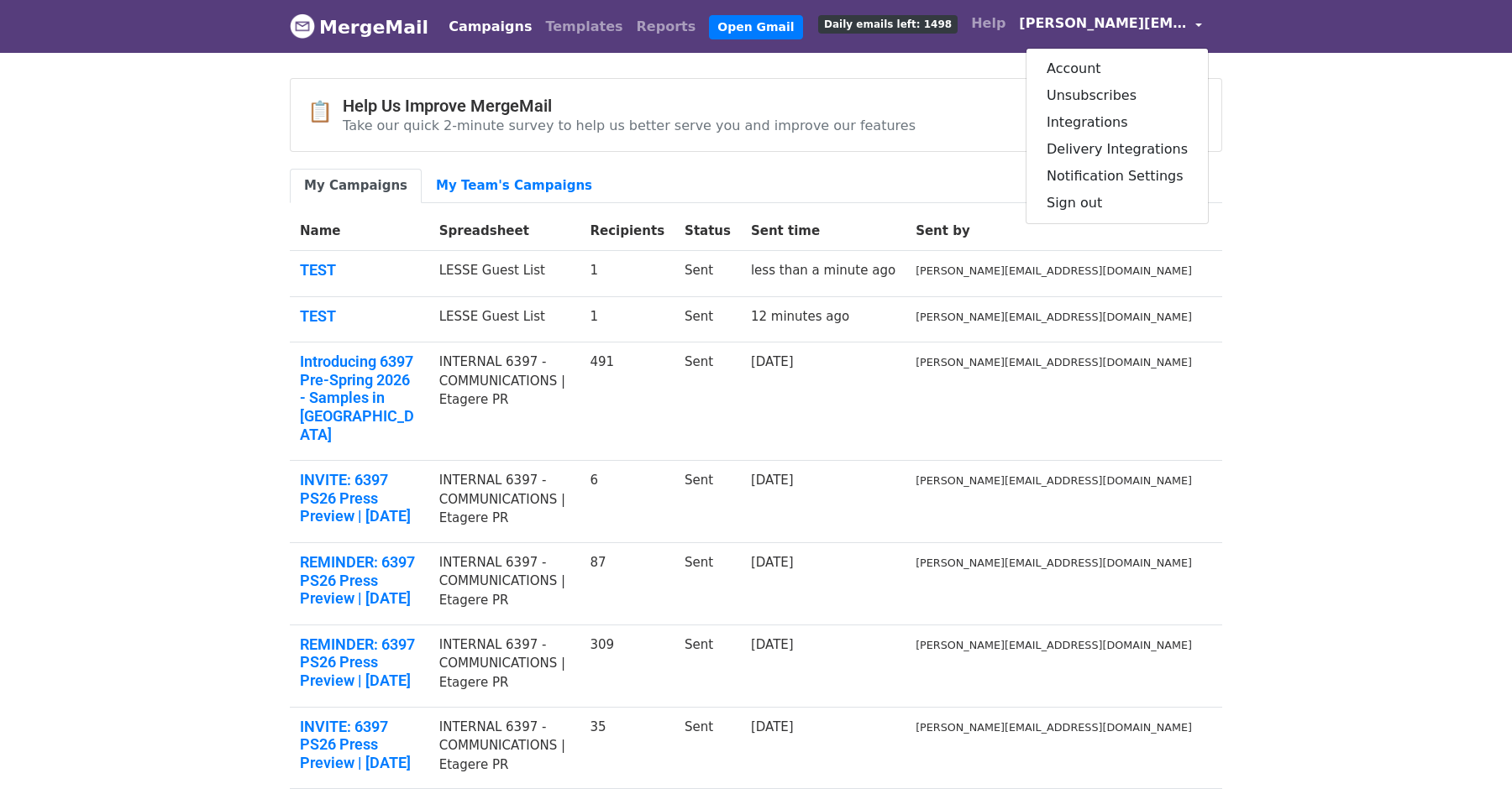
click at [1297, 187] on body "MergeMail Campaigns Templates Reports Open Gmail Daily emails left: 1498 Help f…" at bounding box center [756, 573] width 1512 height 1146
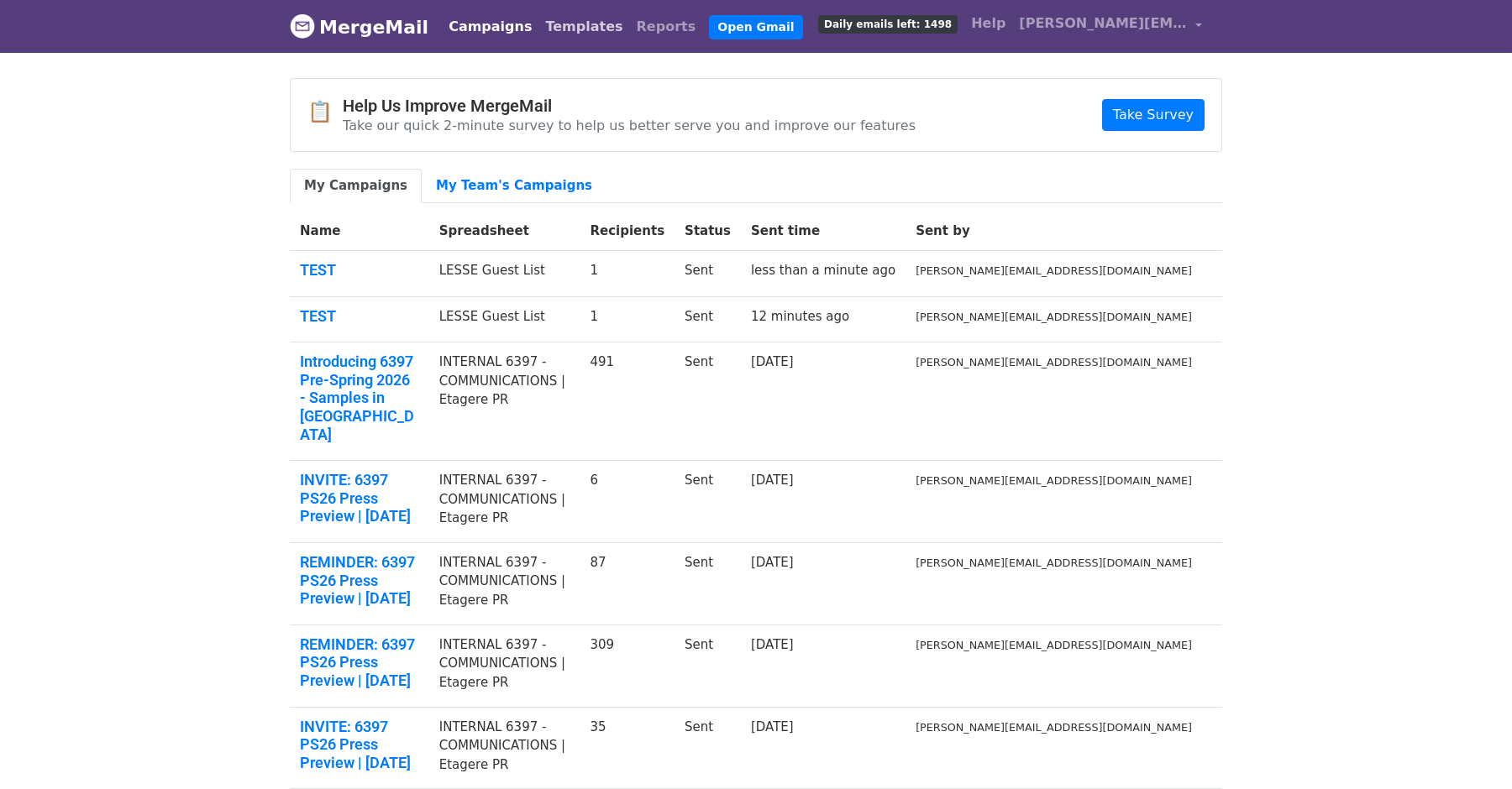
click at [567, 36] on link "Templates" at bounding box center [584, 27] width 91 height 34
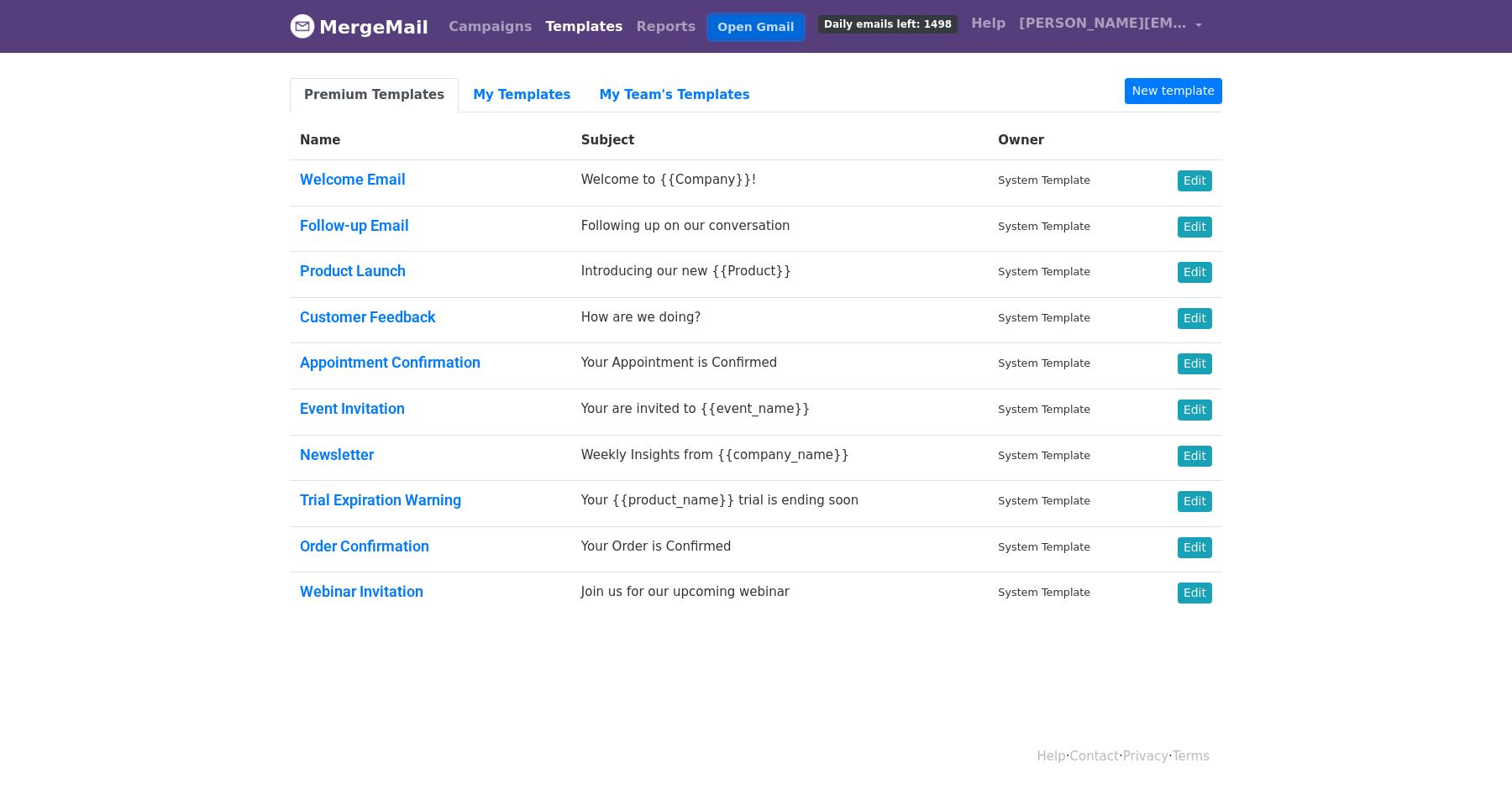
click at [709, 24] on link "Open Gmail" at bounding box center [756, 27] width 93 height 25
click at [1171, 27] on span "[PERSON_NAME][EMAIL_ADDRESS][DOMAIN_NAME]" at bounding box center [1103, 24] width 168 height 20
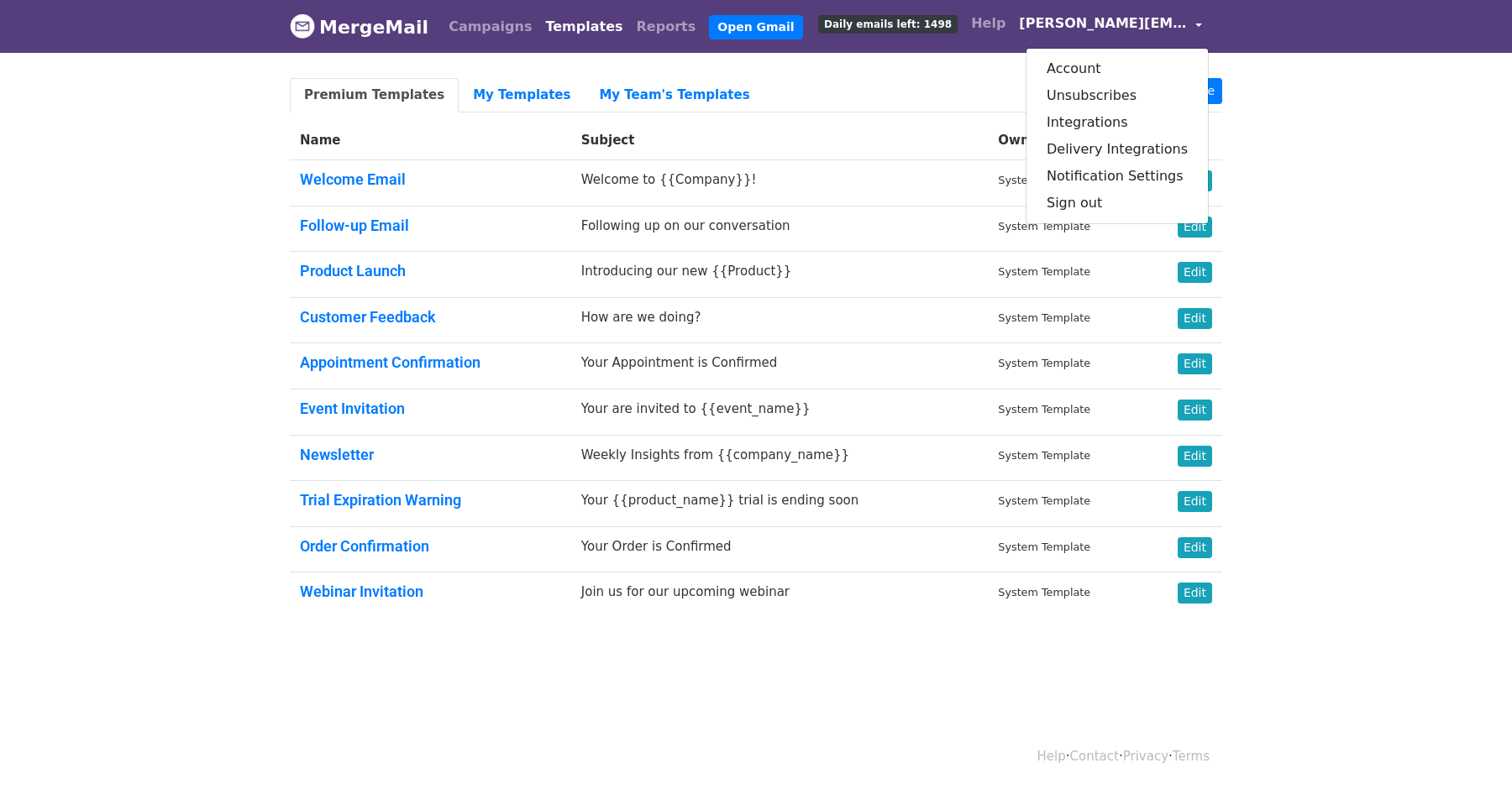
click at [1304, 140] on body "MergeMail Campaigns Templates Reports Open Gmail Daily emails left: 1498 Help f…" at bounding box center [756, 349] width 1512 height 698
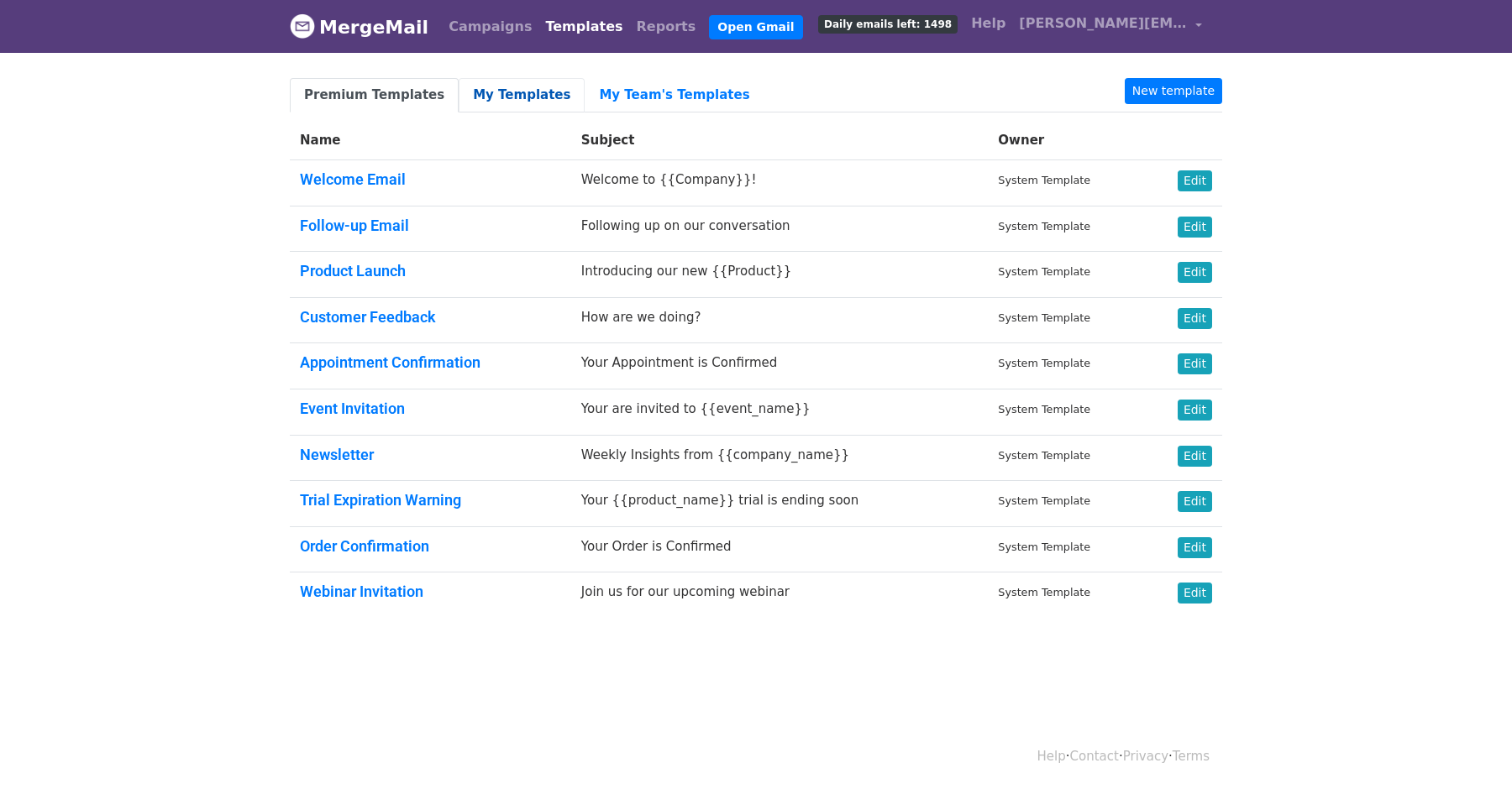
click at [495, 88] on link "My Templates" at bounding box center [521, 95] width 126 height 35
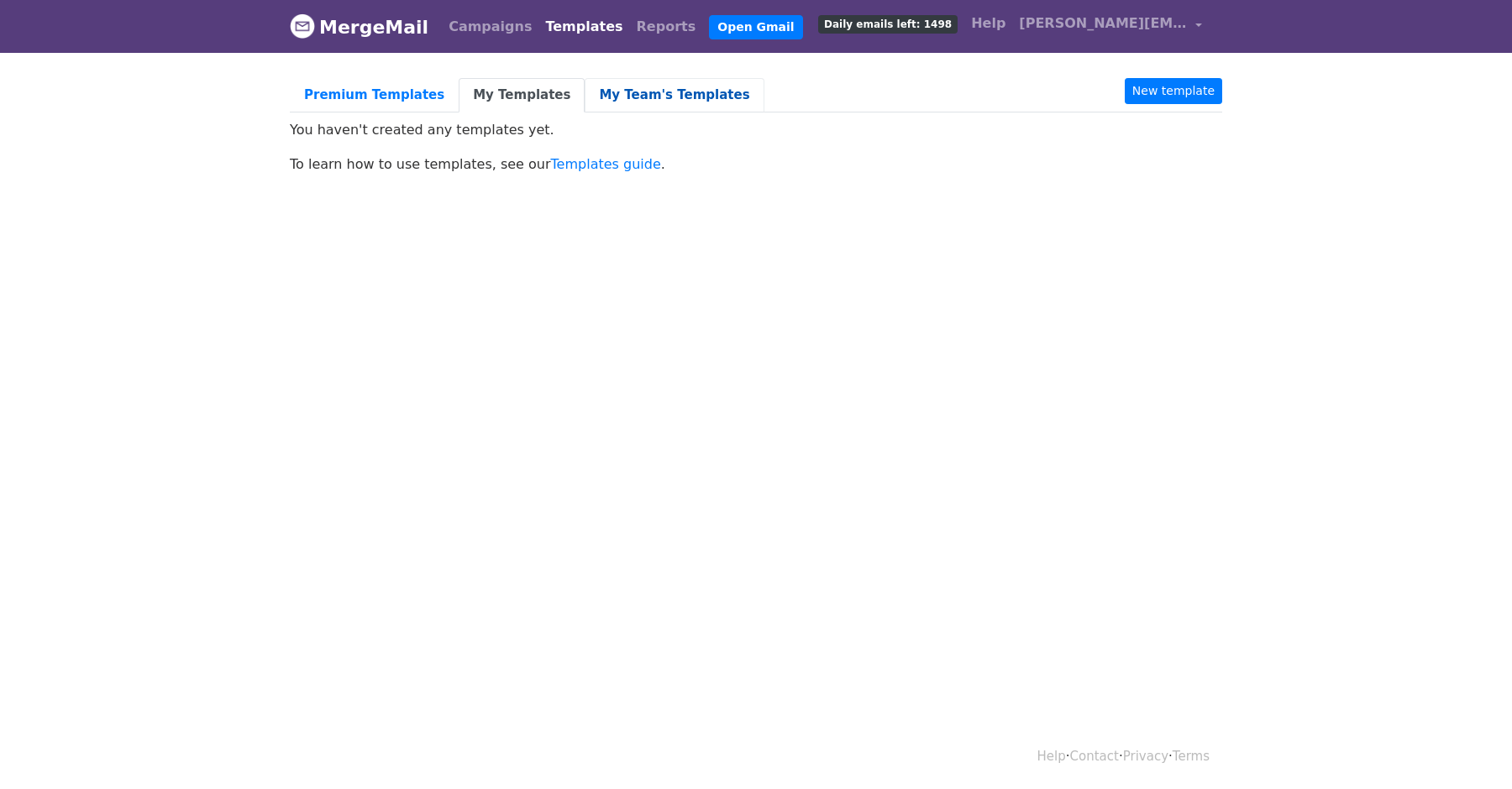
click at [606, 103] on link "My Team's Templates" at bounding box center [674, 95] width 179 height 35
click at [381, 94] on link "Premium Templates" at bounding box center [374, 95] width 169 height 35
